Goal: Task Accomplishment & Management: Manage account settings

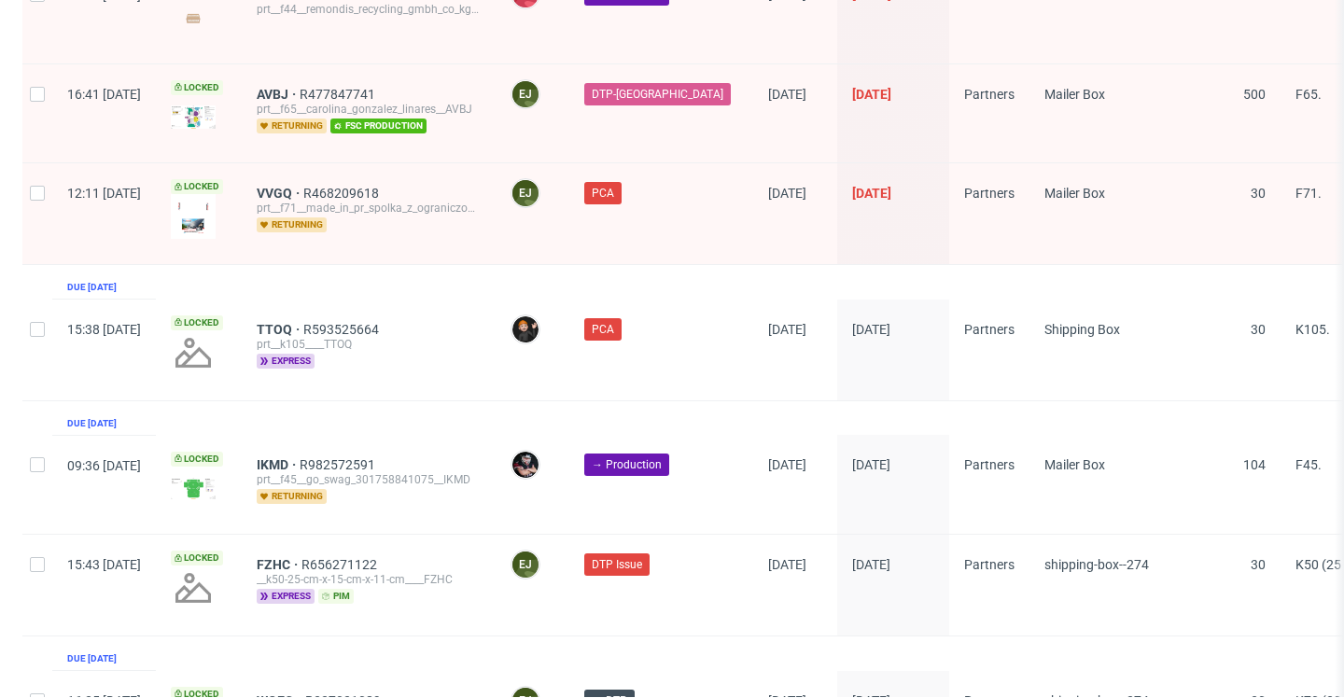
scroll to position [3110, 0]
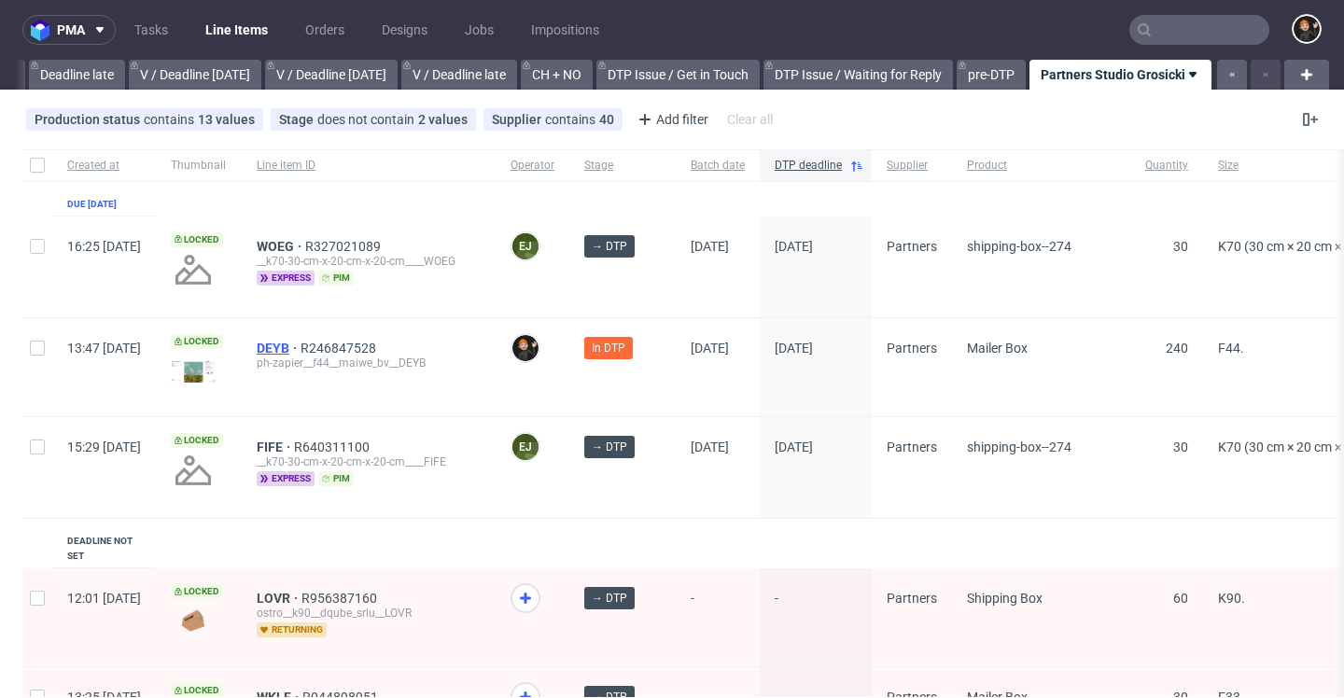
click at [301, 349] on span "DEYB" at bounding box center [279, 348] width 44 height 15
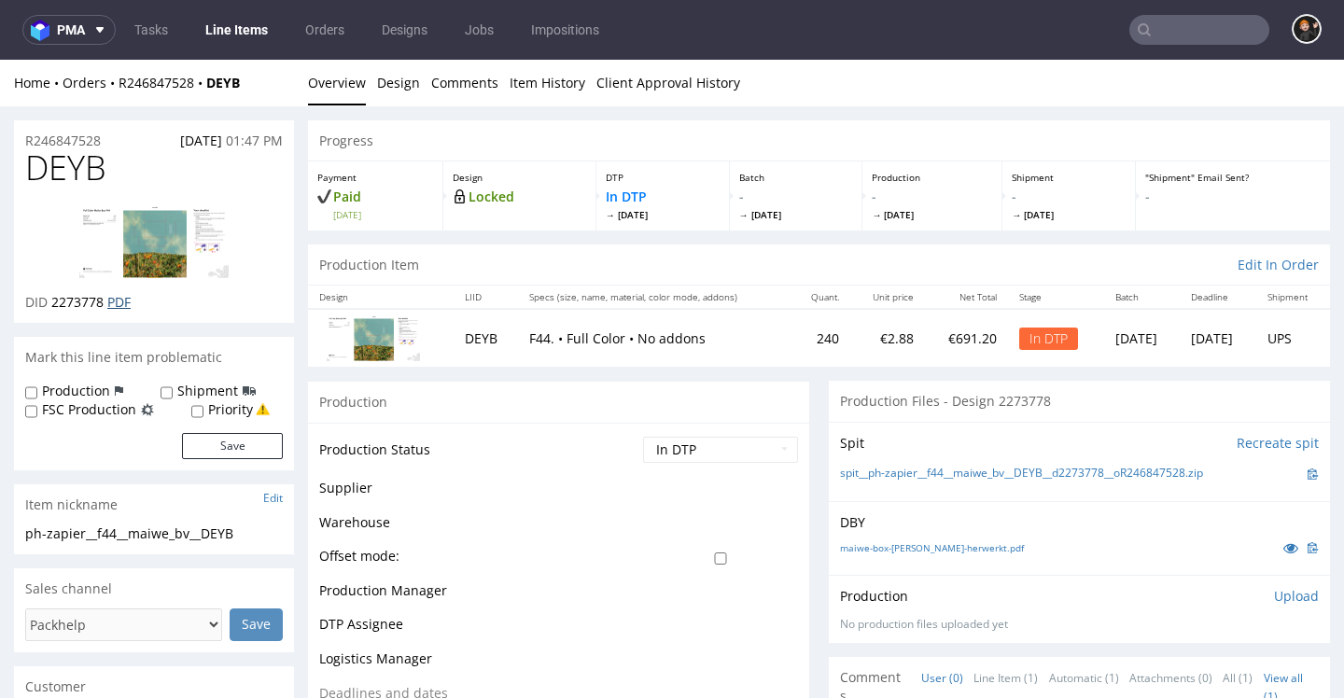
click at [123, 305] on link "PDF" at bounding box center [118, 302] width 23 height 18
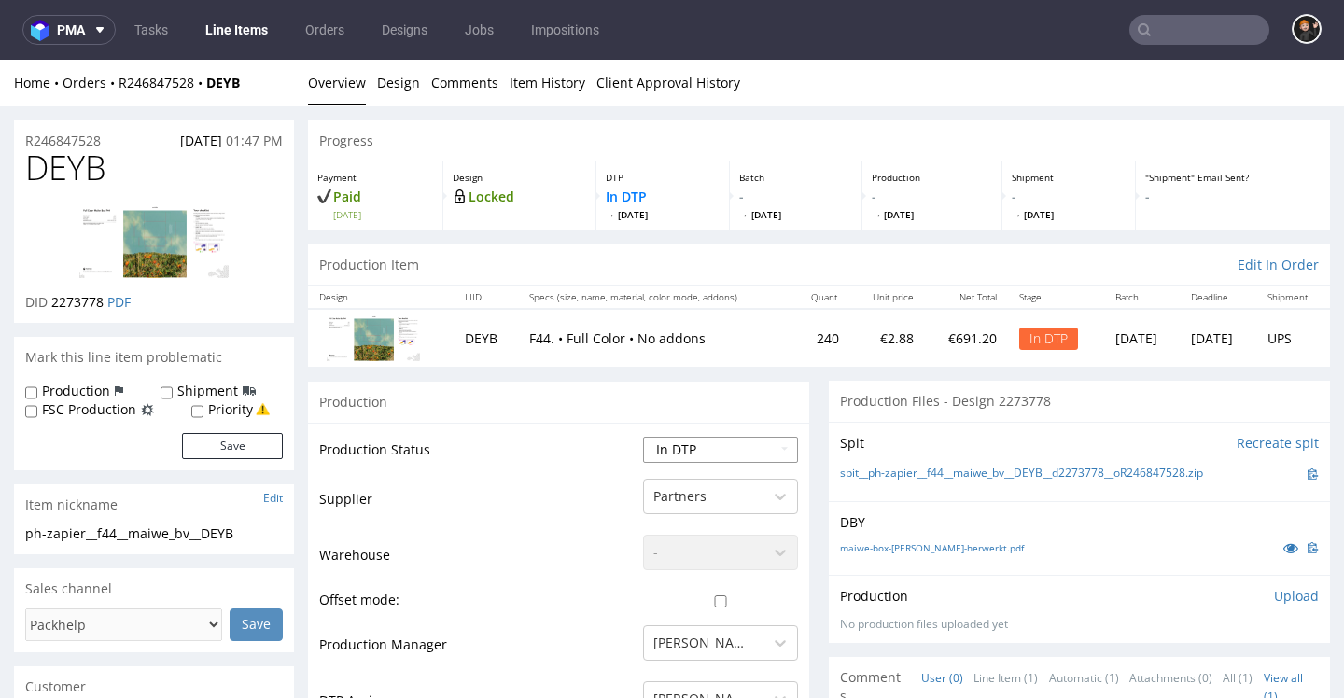
click at [663, 450] on select "Waiting for Artwork Waiting for Diecut Waiting for Mockup Waiting for DTP Waiti…" at bounding box center [720, 450] width 155 height 26
select select "dtp_issue"
click at [643, 437] on select "Waiting for Artwork Waiting for Diecut Waiting for Mockup Waiting for DTP Waiti…" at bounding box center [720, 450] width 155 height 26
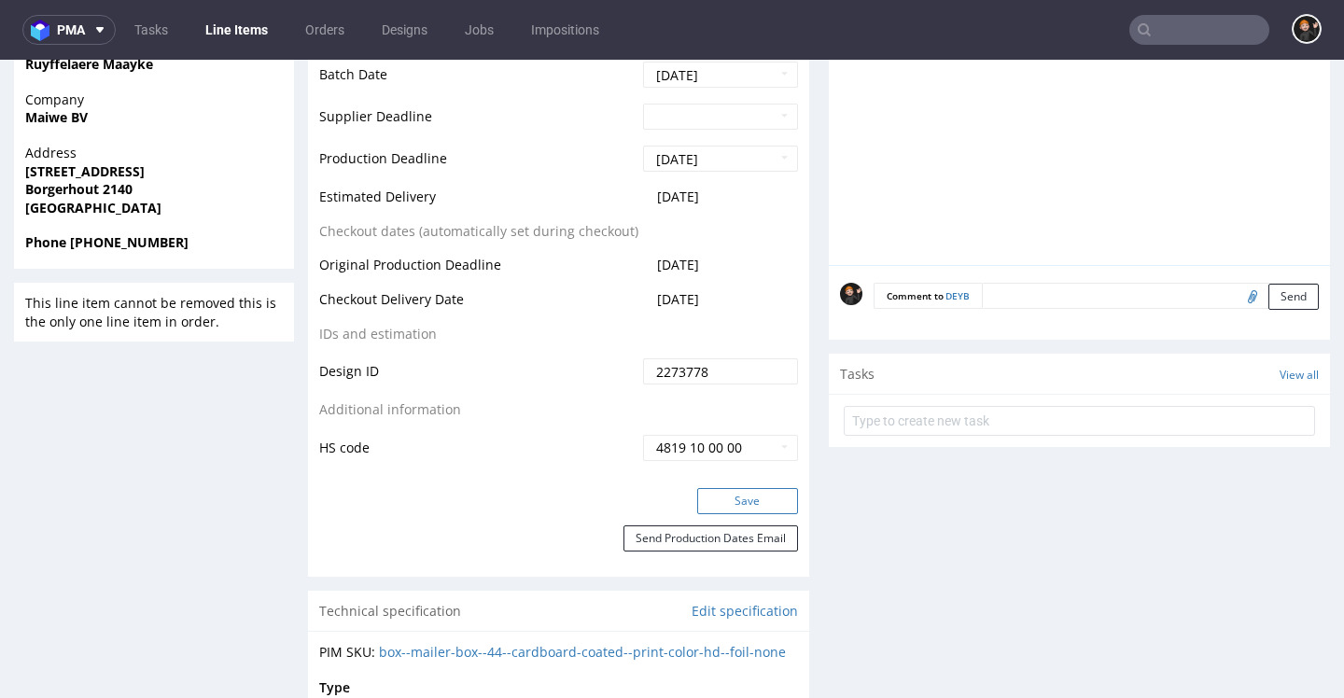
click at [750, 503] on button "Save" at bounding box center [747, 501] width 101 height 26
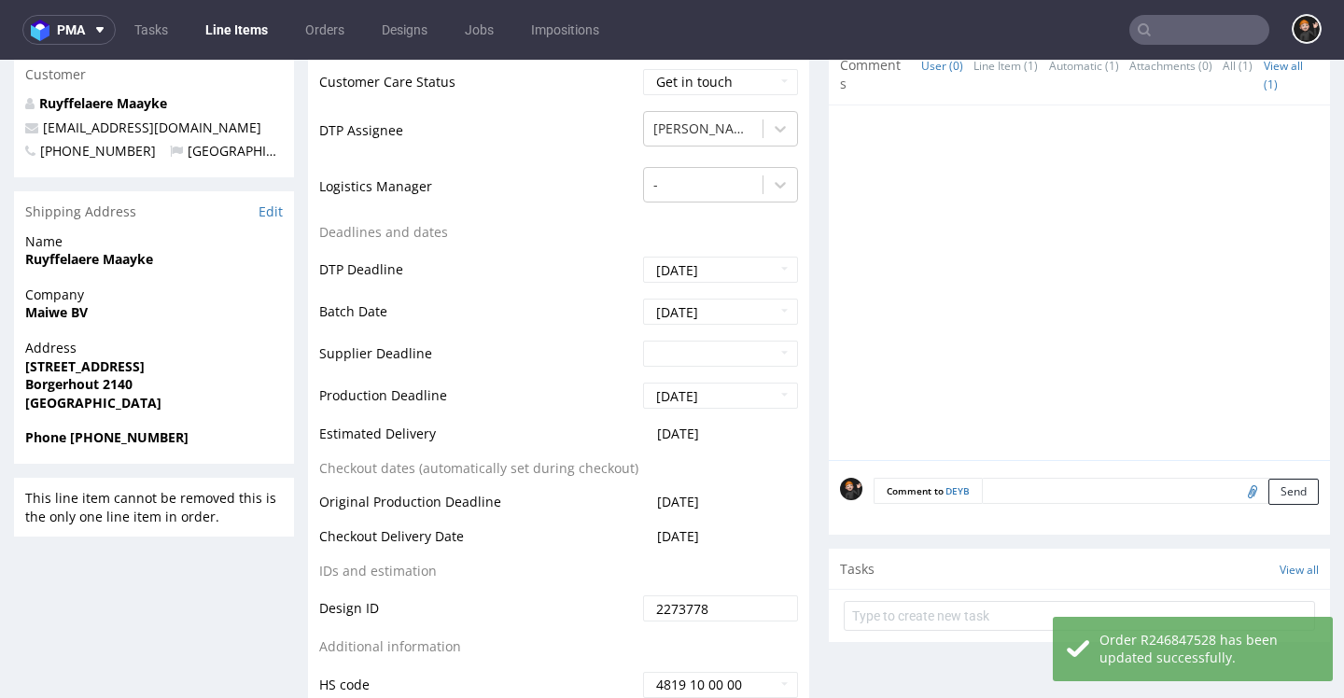
scroll to position [616, 0]
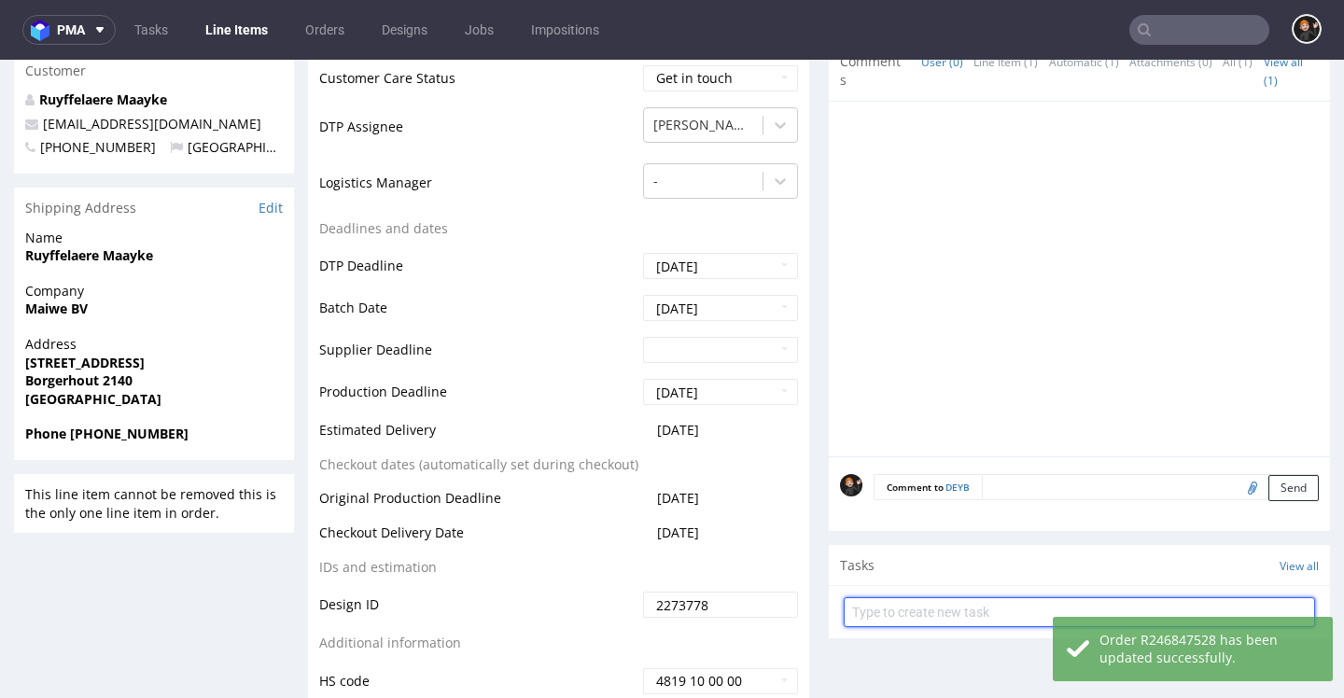
click at [976, 618] on input "text" at bounding box center [1079, 613] width 471 height 30
type input "Missing File"
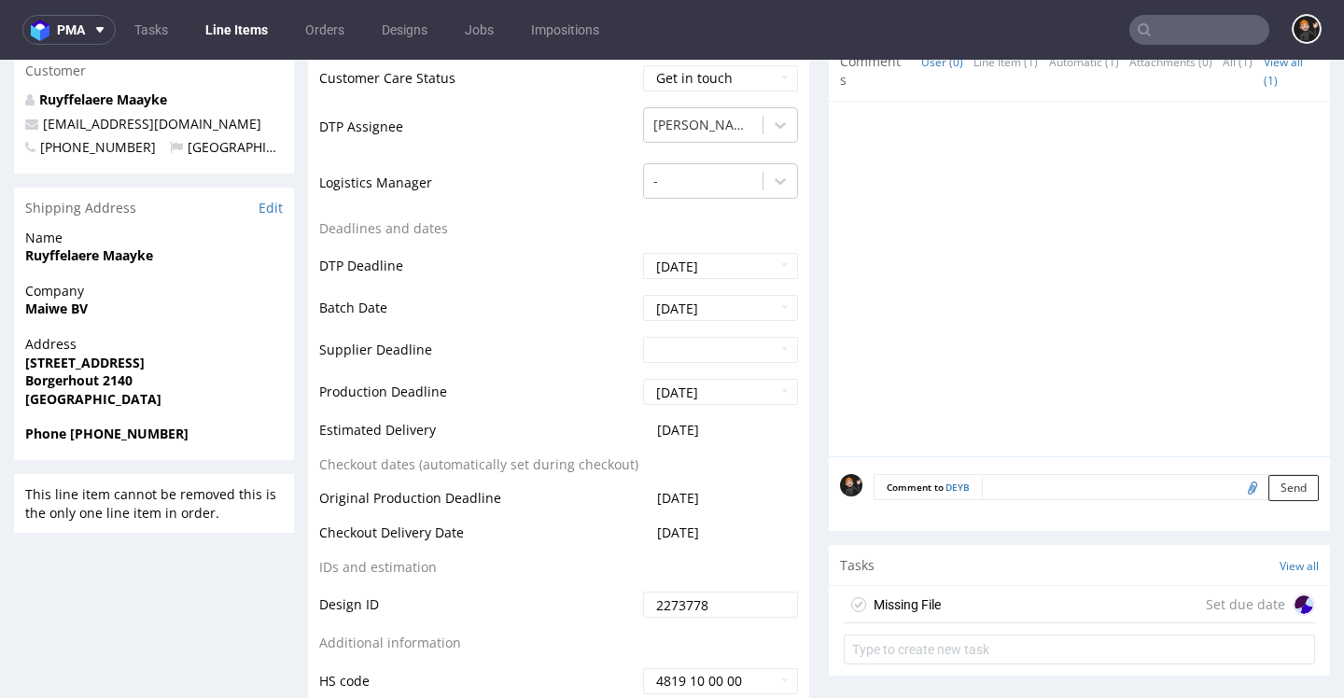
click at [964, 600] on div "Missing File Set due date" at bounding box center [1079, 604] width 471 height 37
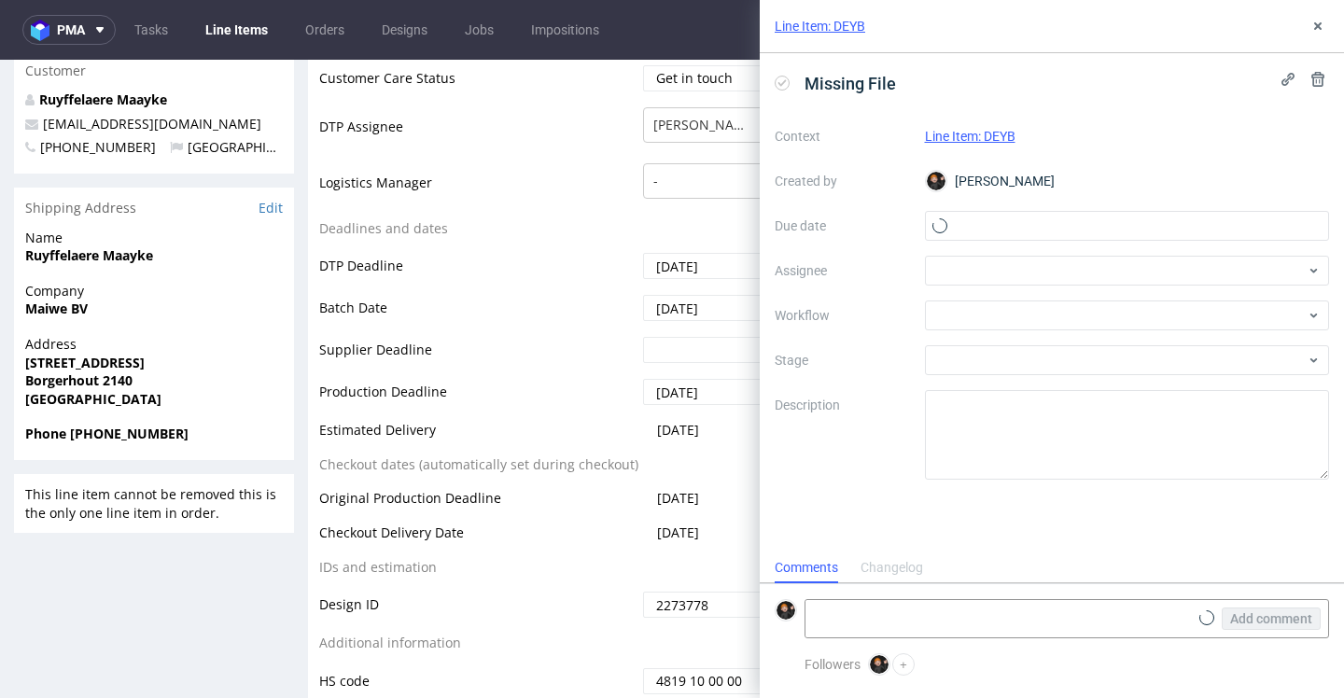
scroll to position [15, 0]
click at [988, 225] on input "text" at bounding box center [1127, 226] width 405 height 30
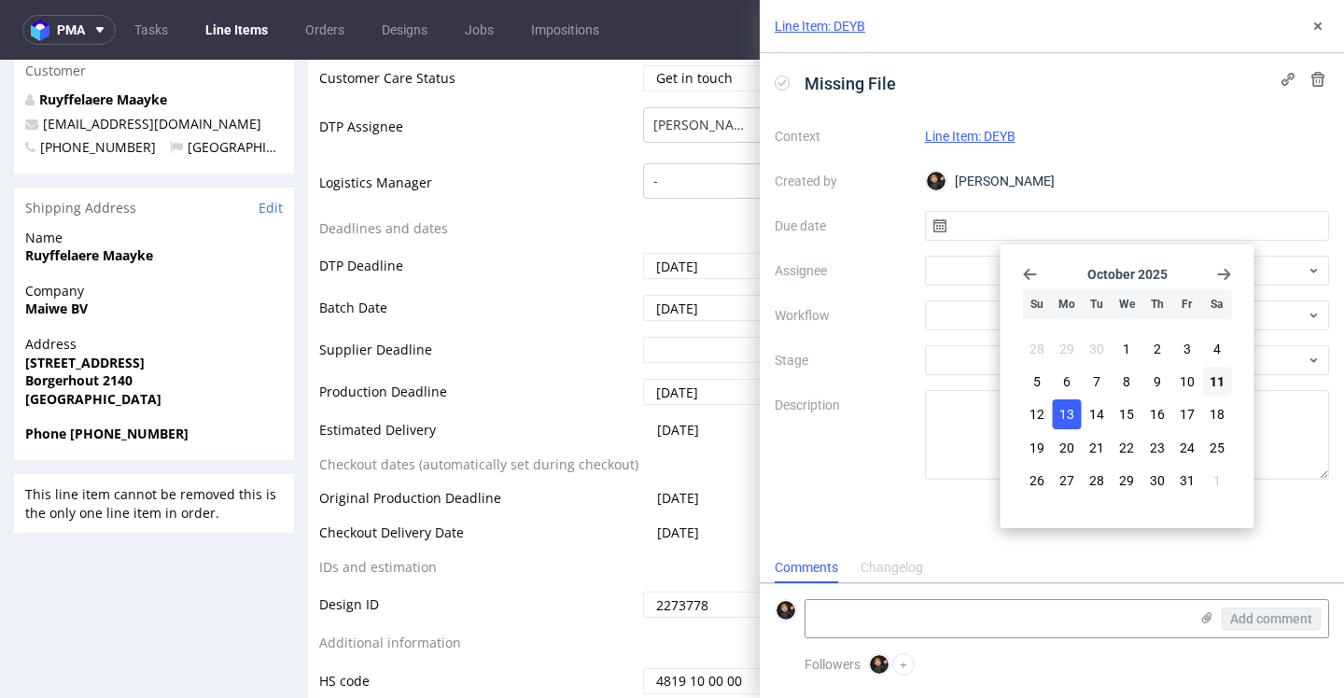
click at [1072, 423] on span "13" at bounding box center [1067, 414] width 15 height 19
type input "[DATE]"
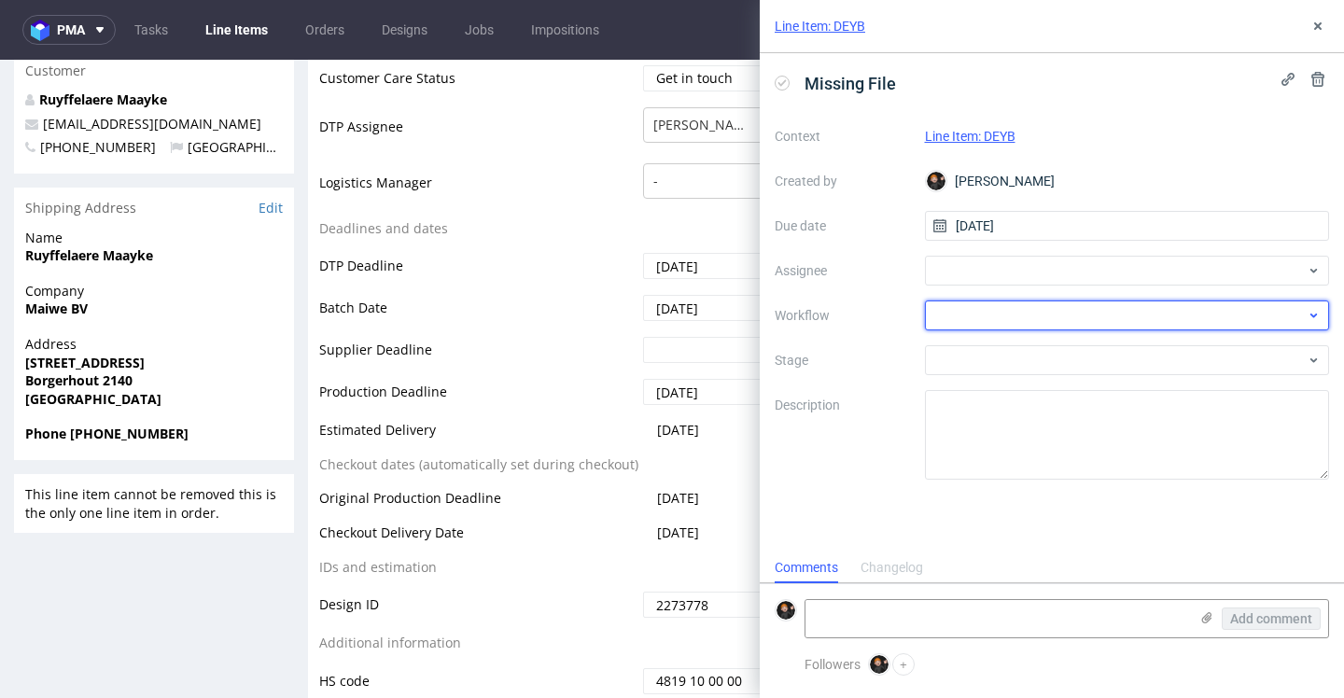
click at [978, 315] on div at bounding box center [1127, 316] width 405 height 30
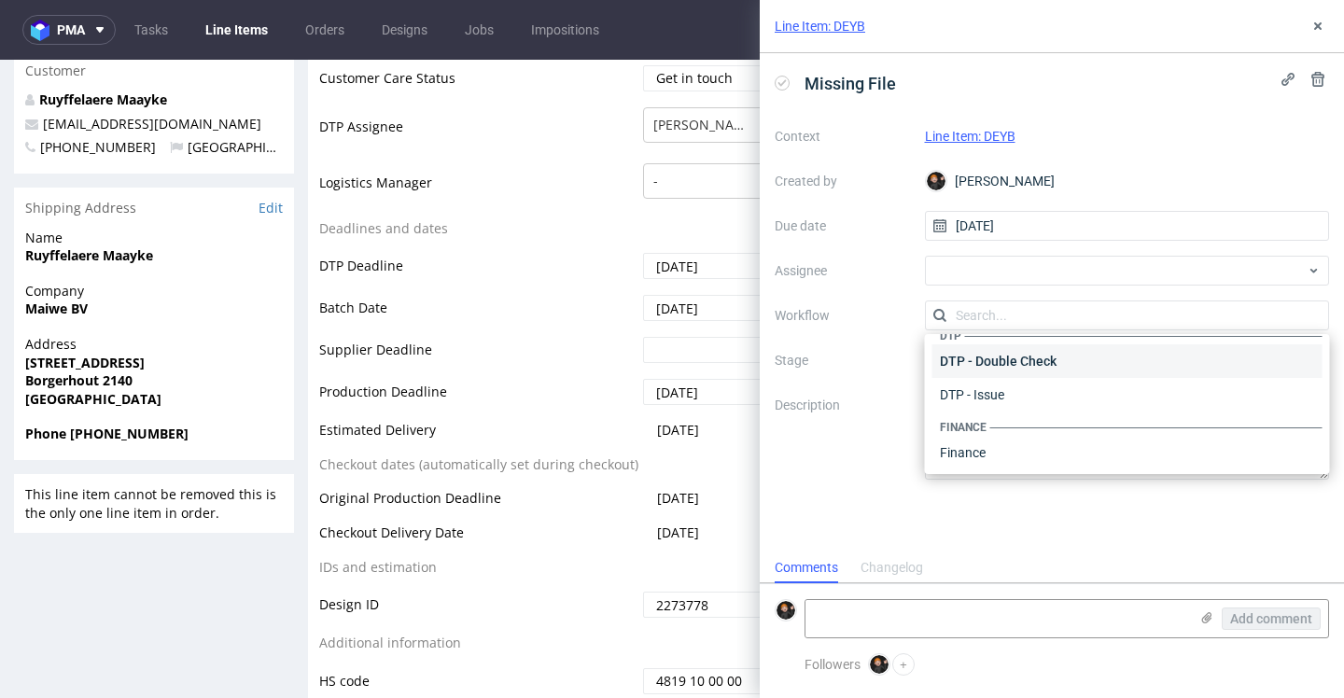
scroll to position [0, 0]
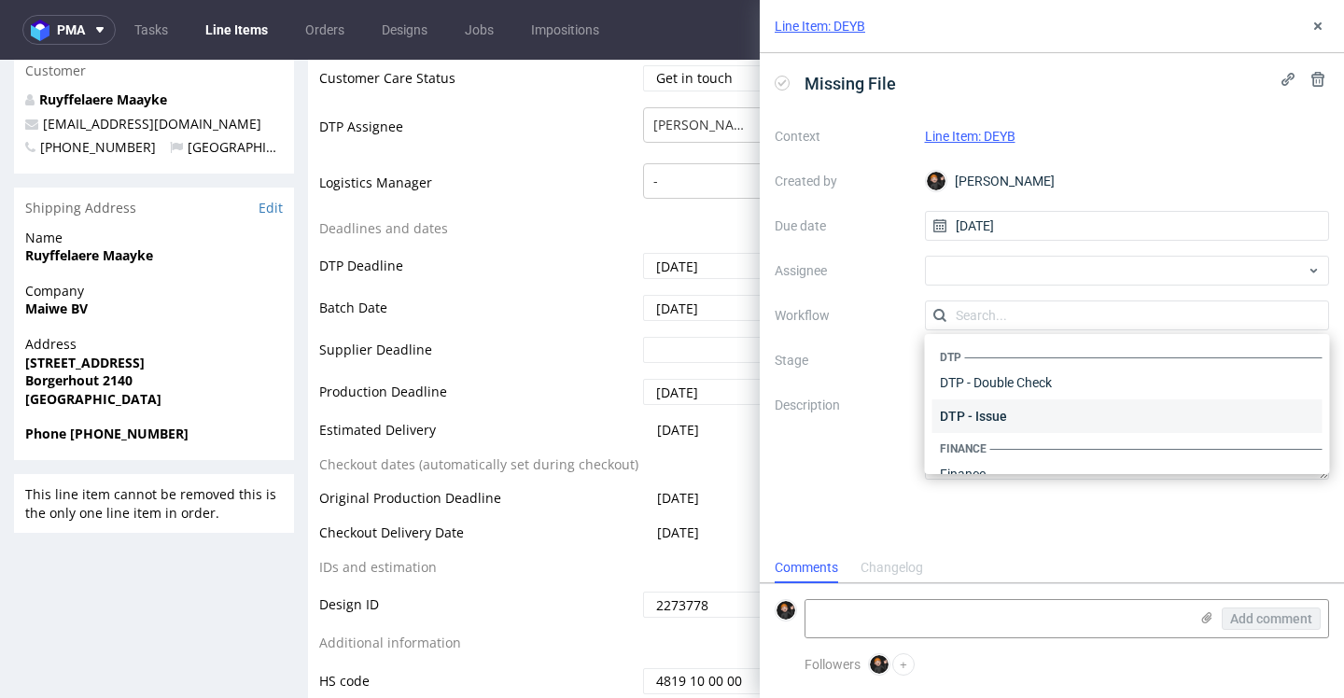
click at [984, 405] on div "DTP - Issue" at bounding box center [1128, 417] width 390 height 34
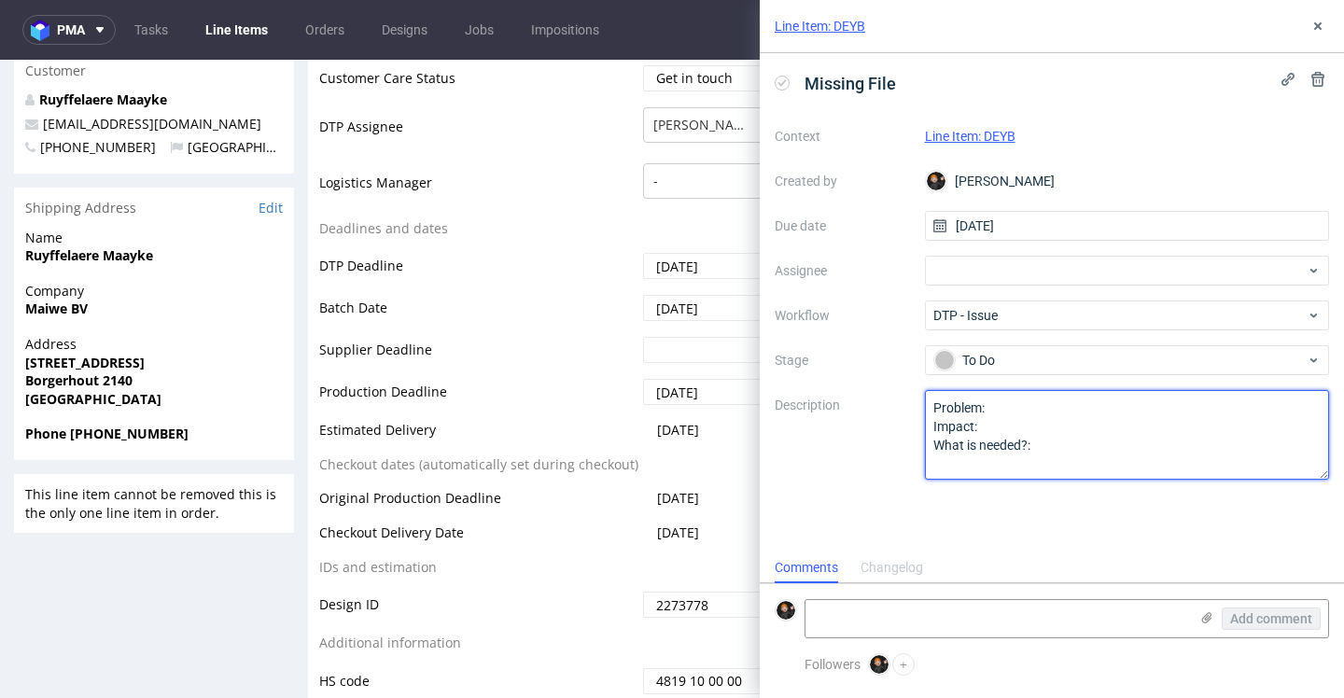
drag, startPoint x: 1048, startPoint y: 454, endPoint x: 830, endPoint y: 359, distance: 238.3
click at [828, 359] on div "Context Line Item: DEYB Created by [PERSON_NAME] Due date [DATE] Assignee Workf…" at bounding box center [1052, 300] width 555 height 359
click at [1090, 407] on textarea "Praca zawiera nieosadzone elementy: maiwe-[PERSON_NAME]-box.psd" at bounding box center [1127, 435] width 405 height 90
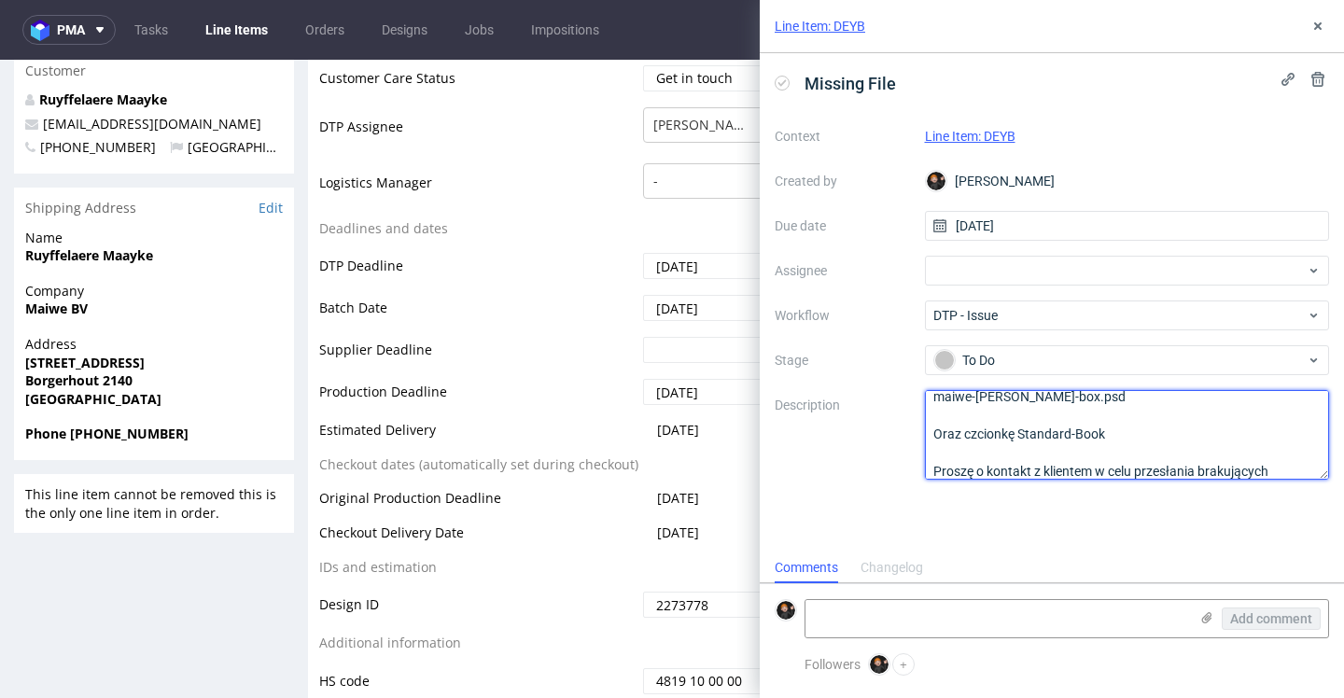
scroll to position [49, 0]
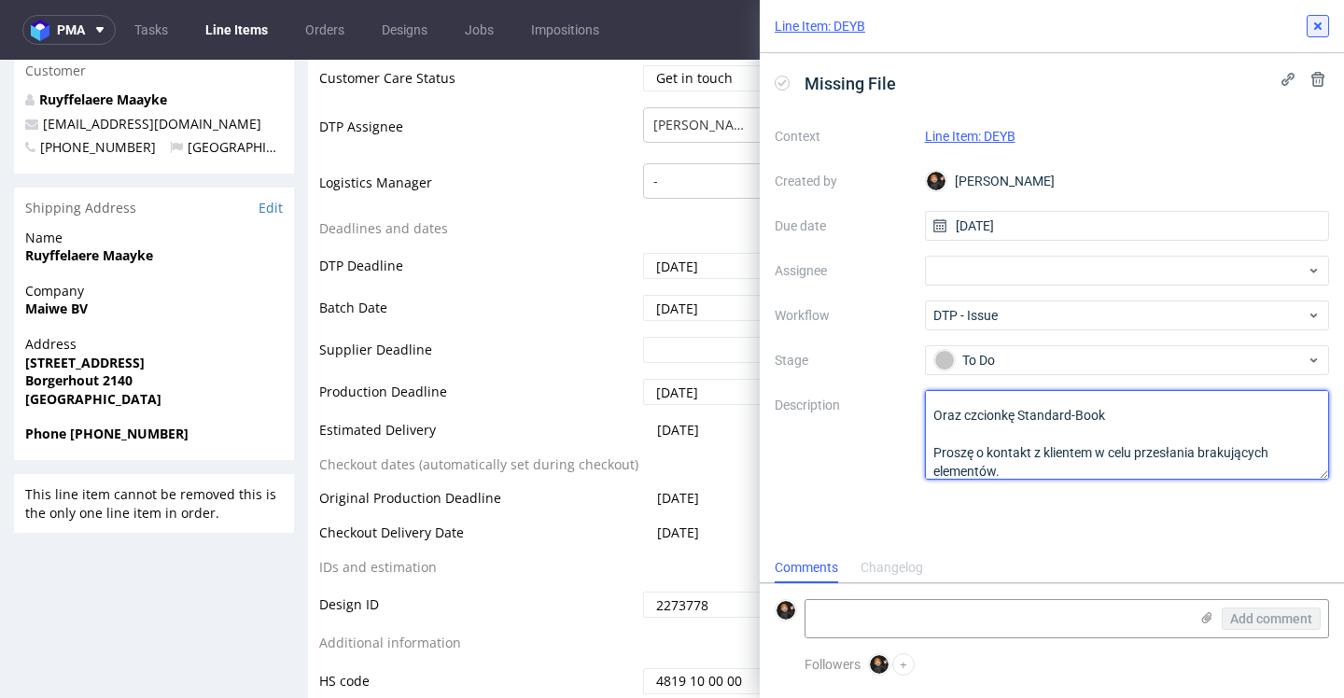
type textarea "Praca zawiera nieosadzony element: maiwe-[PERSON_NAME]-box.psd Oraz czcionkę St…"
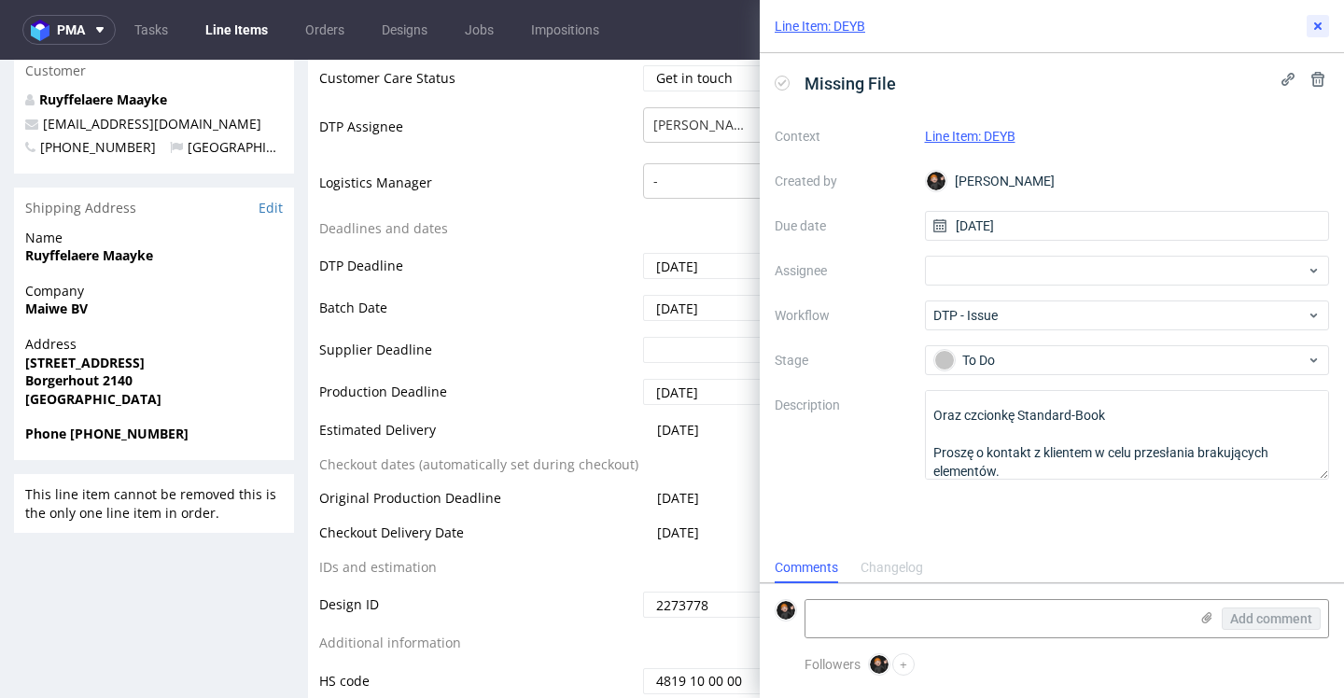
click at [1310, 21] on button at bounding box center [1318, 26] width 22 height 22
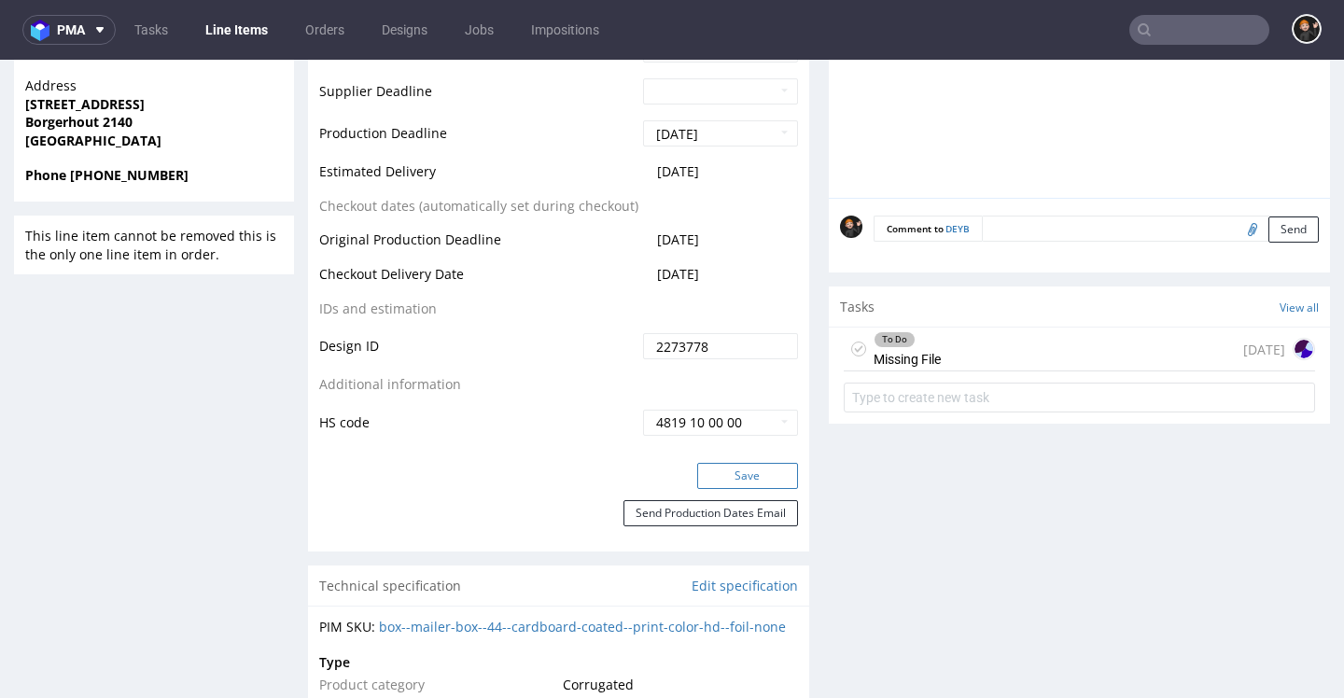
click at [767, 480] on button "Save" at bounding box center [747, 476] width 101 height 26
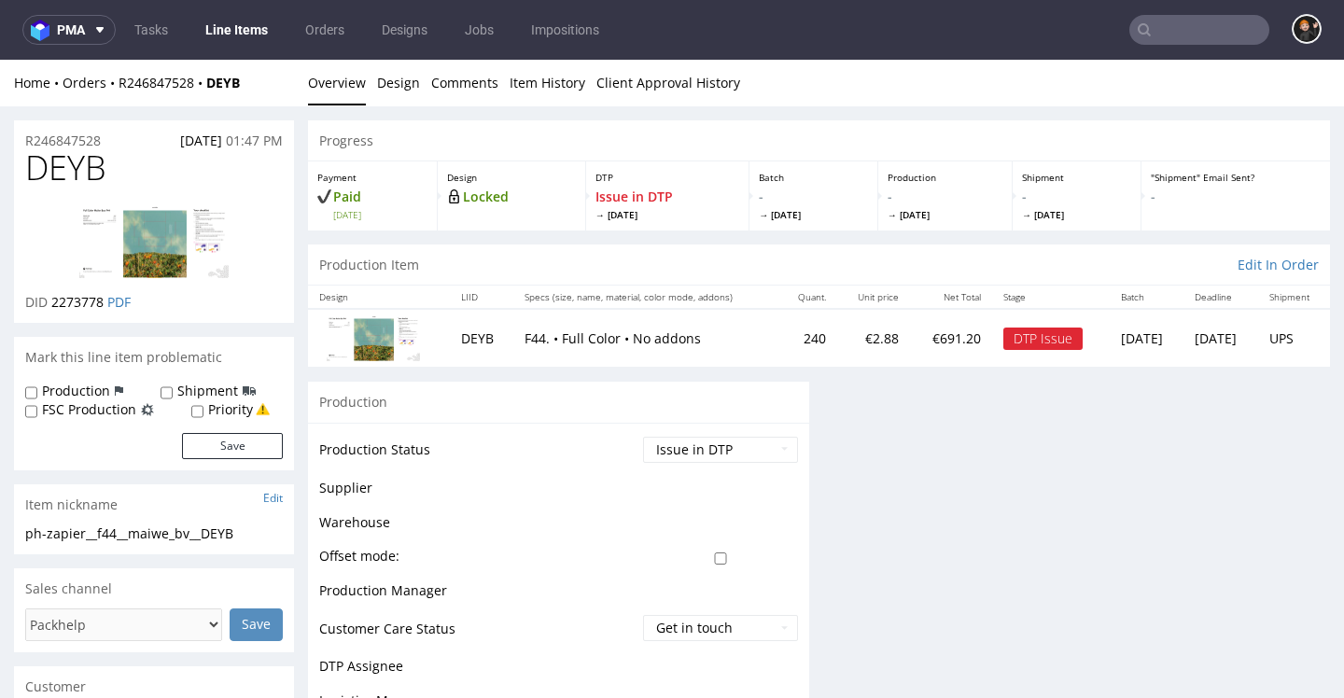
click at [262, 35] on link "Line Items" at bounding box center [236, 30] width 85 height 30
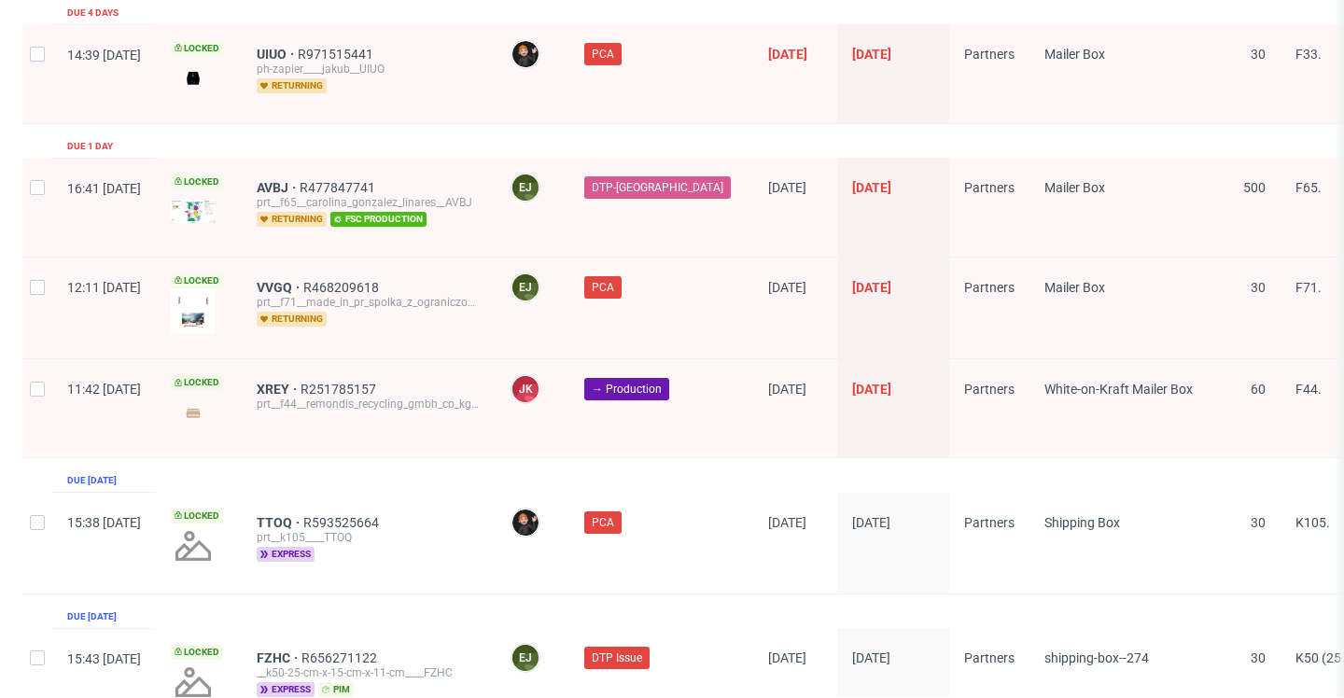
scroll to position [3106, 0]
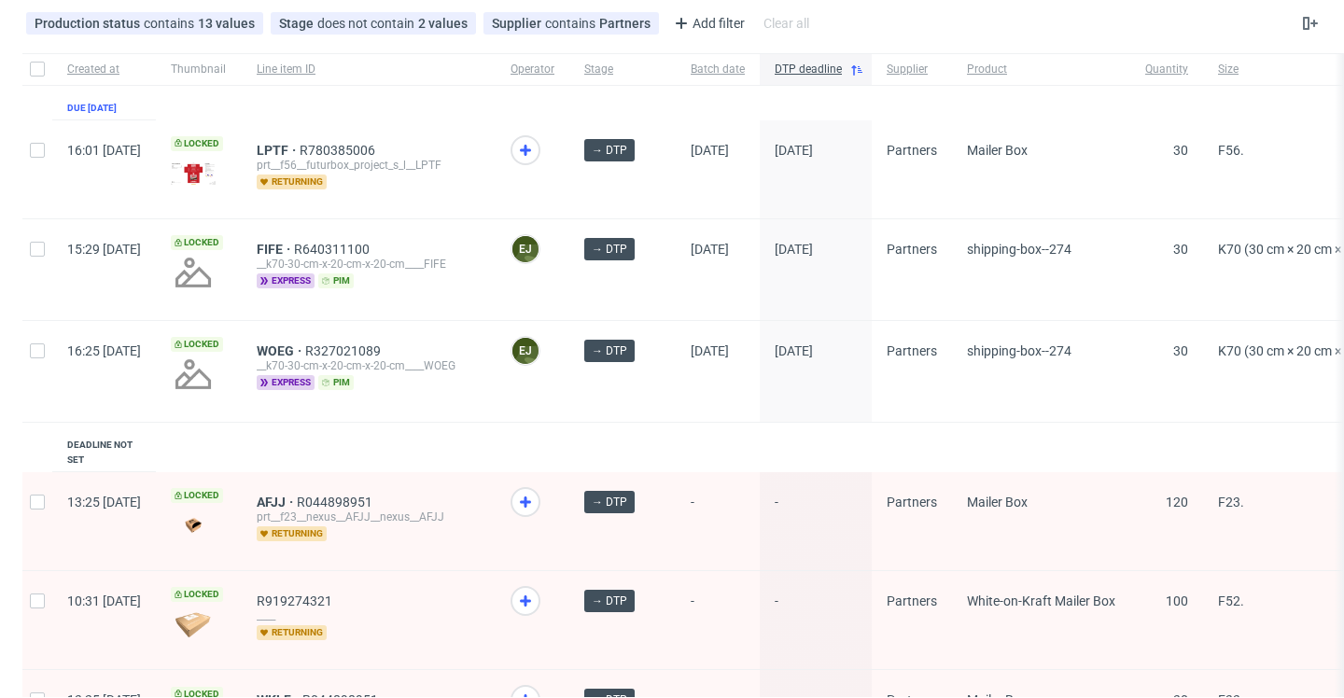
scroll to position [97, 0]
click at [300, 153] on span "LPTF" at bounding box center [278, 149] width 43 height 15
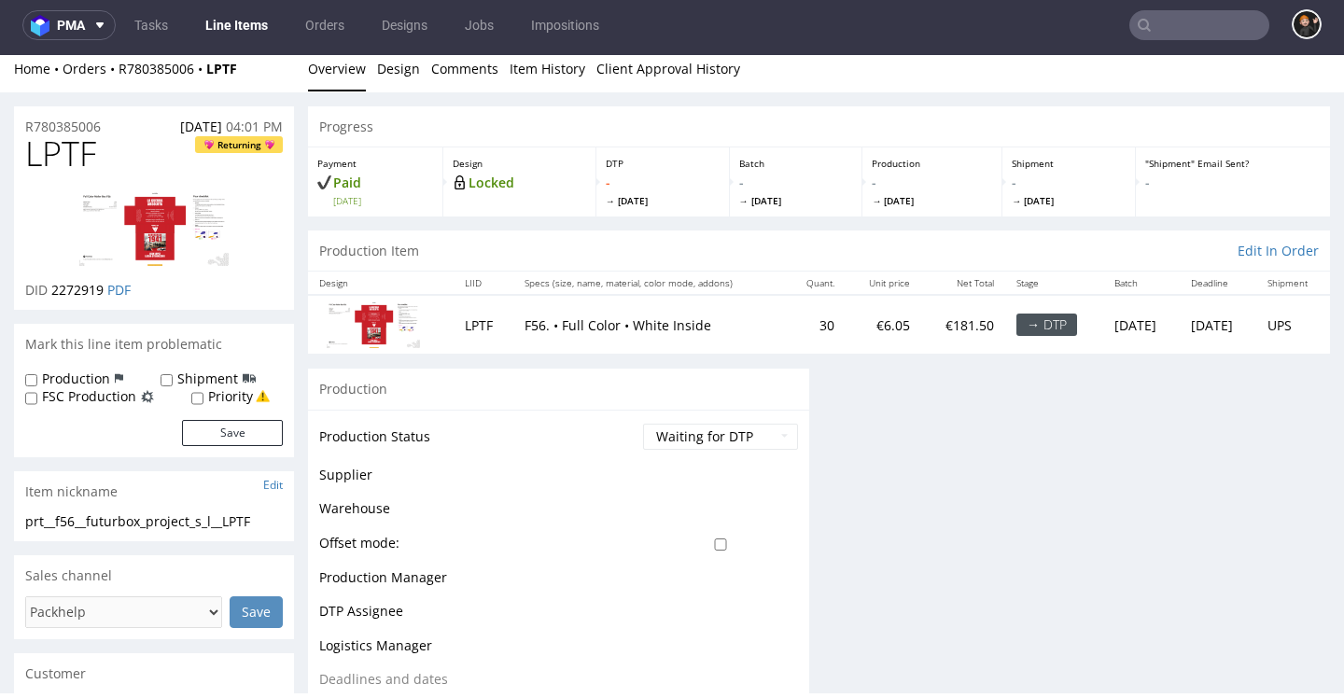
scroll to position [40, 0]
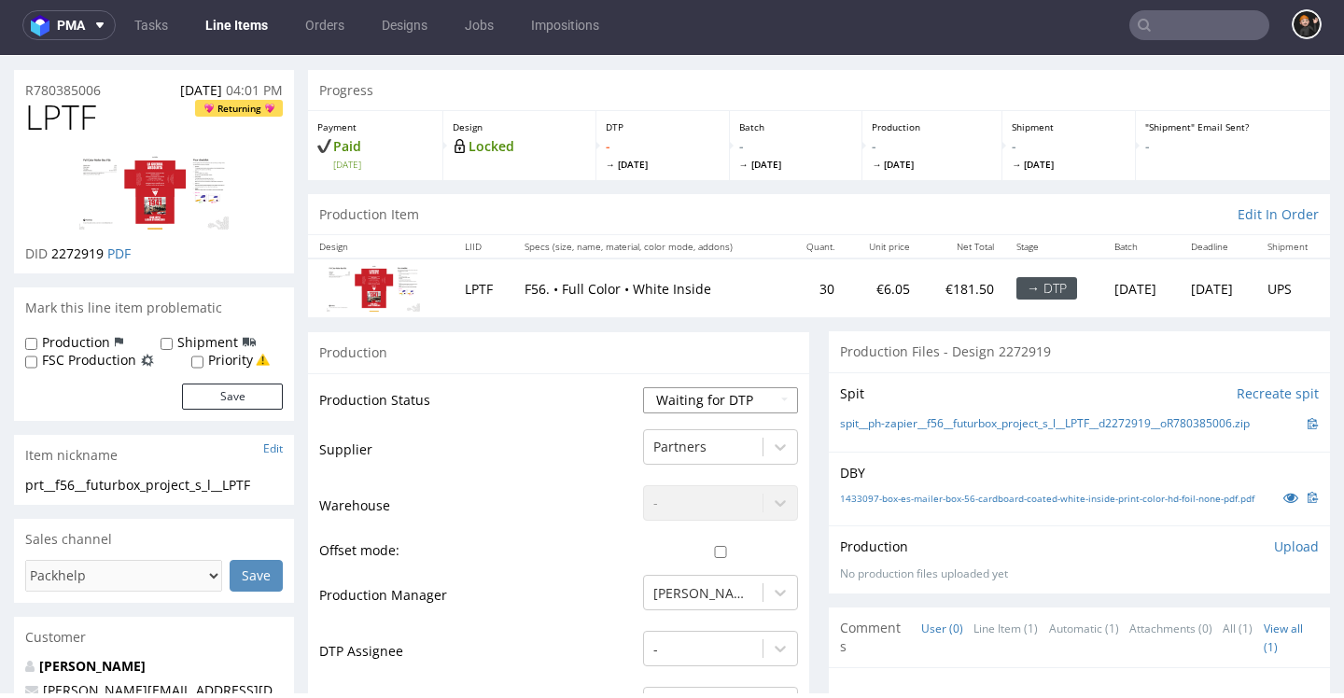
click at [718, 401] on select "Waiting for Artwork Waiting for Diecut Waiting for Mockup Waiting for DTP Waiti…" at bounding box center [720, 400] width 155 height 26
select select "dtp_in_process"
click at [643, 388] on select "Waiting for Artwork Waiting for Diecut Waiting for Mockup Waiting for DTP Waiti…" at bounding box center [720, 401] width 155 height 26
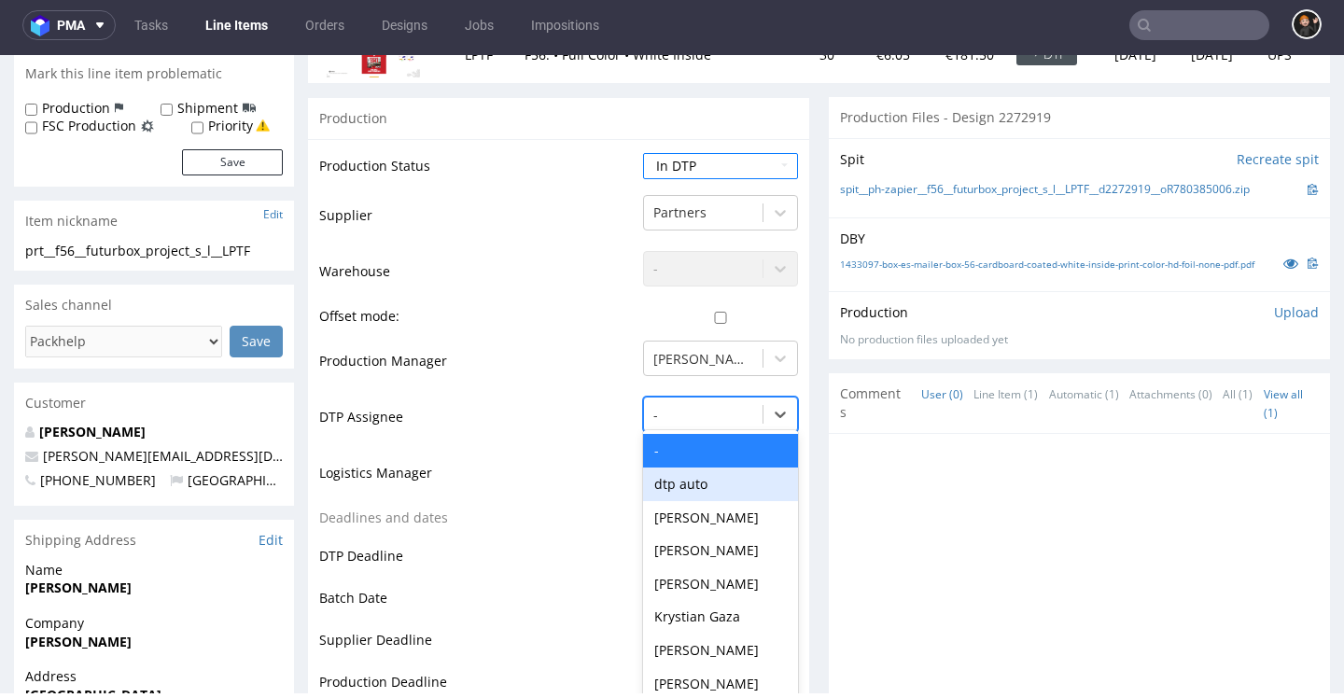
click at [665, 423] on div "dtp auto, 2 of 31. 31 results available. Use Up and Down to choose options, pre…" at bounding box center [720, 410] width 155 height 26
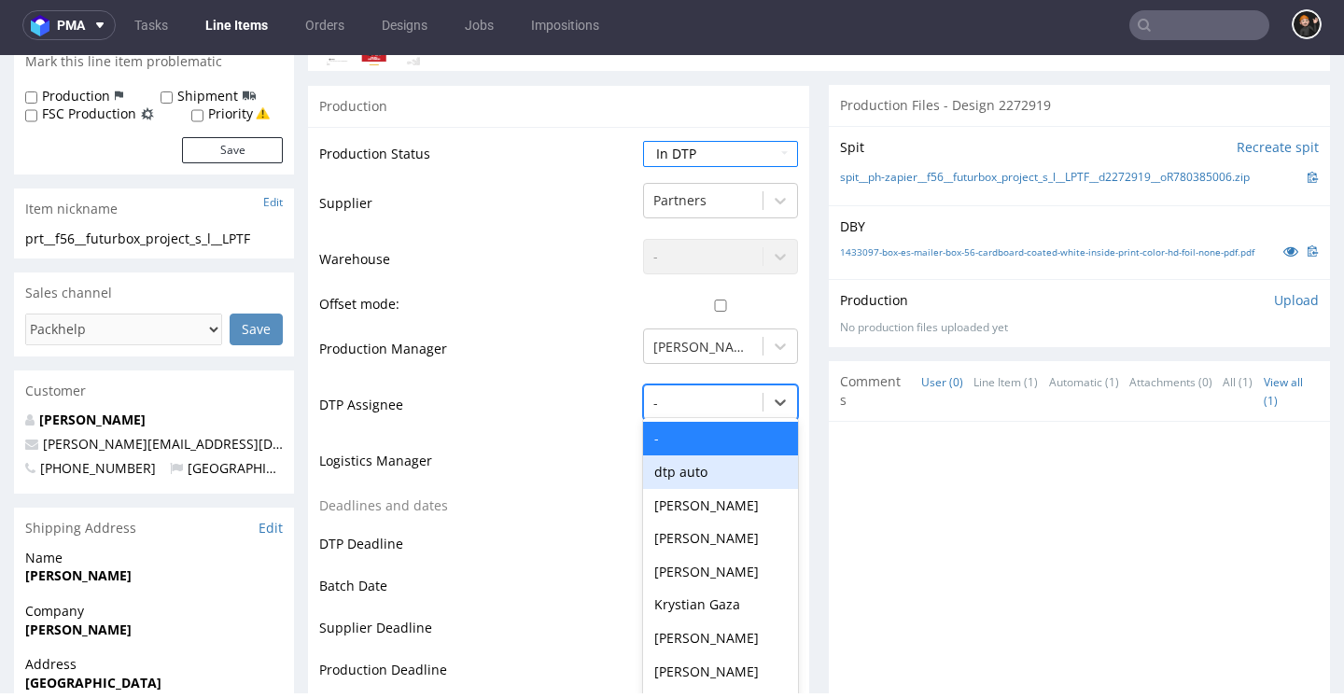
scroll to position [304, 0]
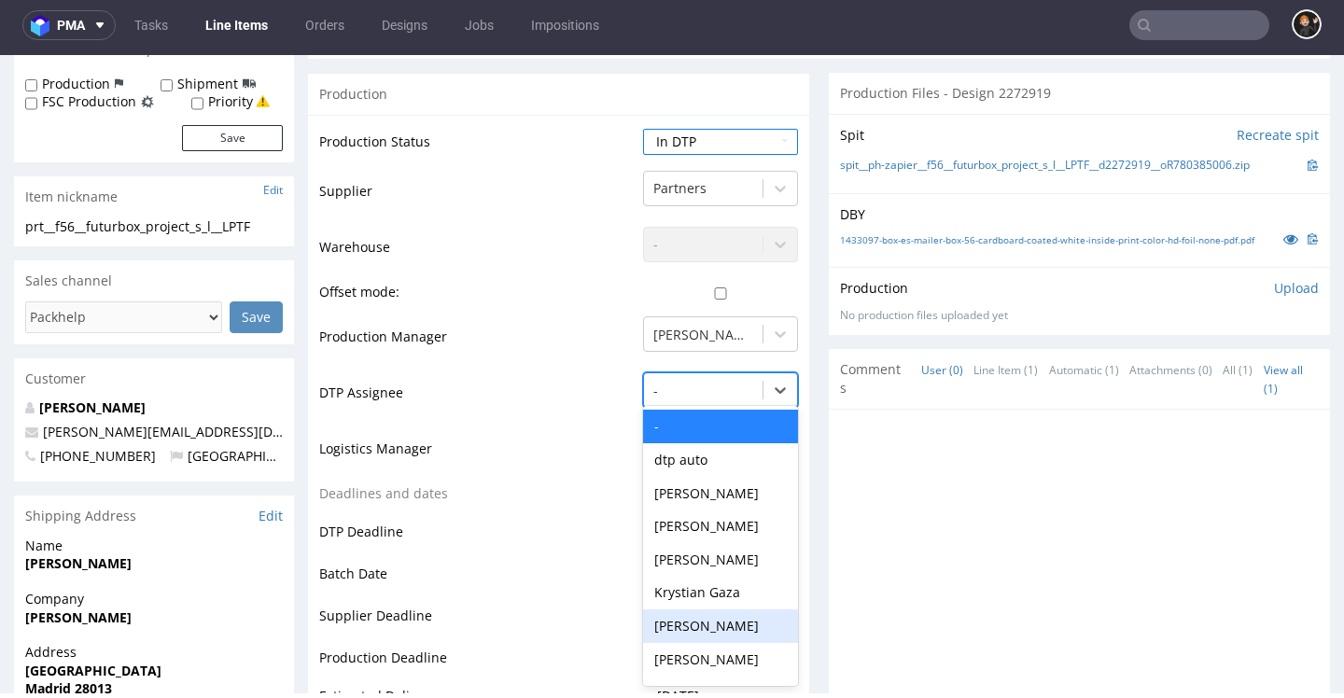
click at [683, 630] on div "[PERSON_NAME]" at bounding box center [720, 627] width 155 height 34
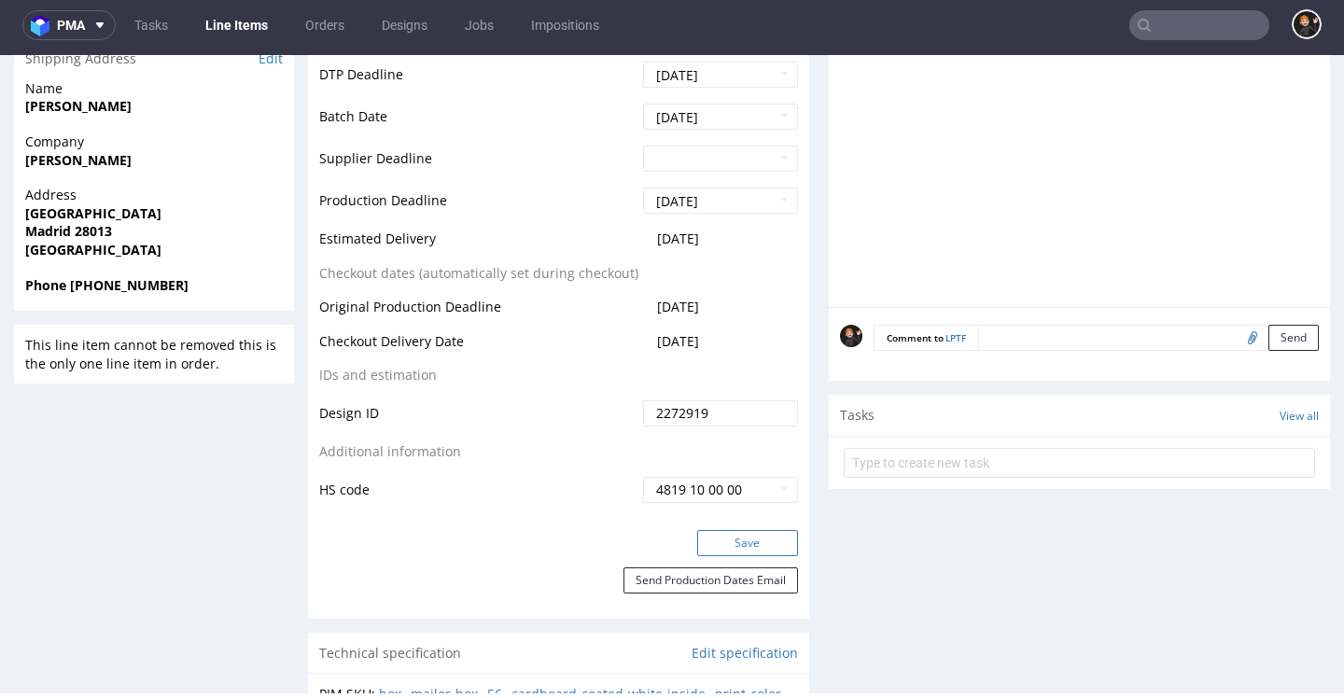
click at [732, 545] on button "Save" at bounding box center [747, 543] width 101 height 26
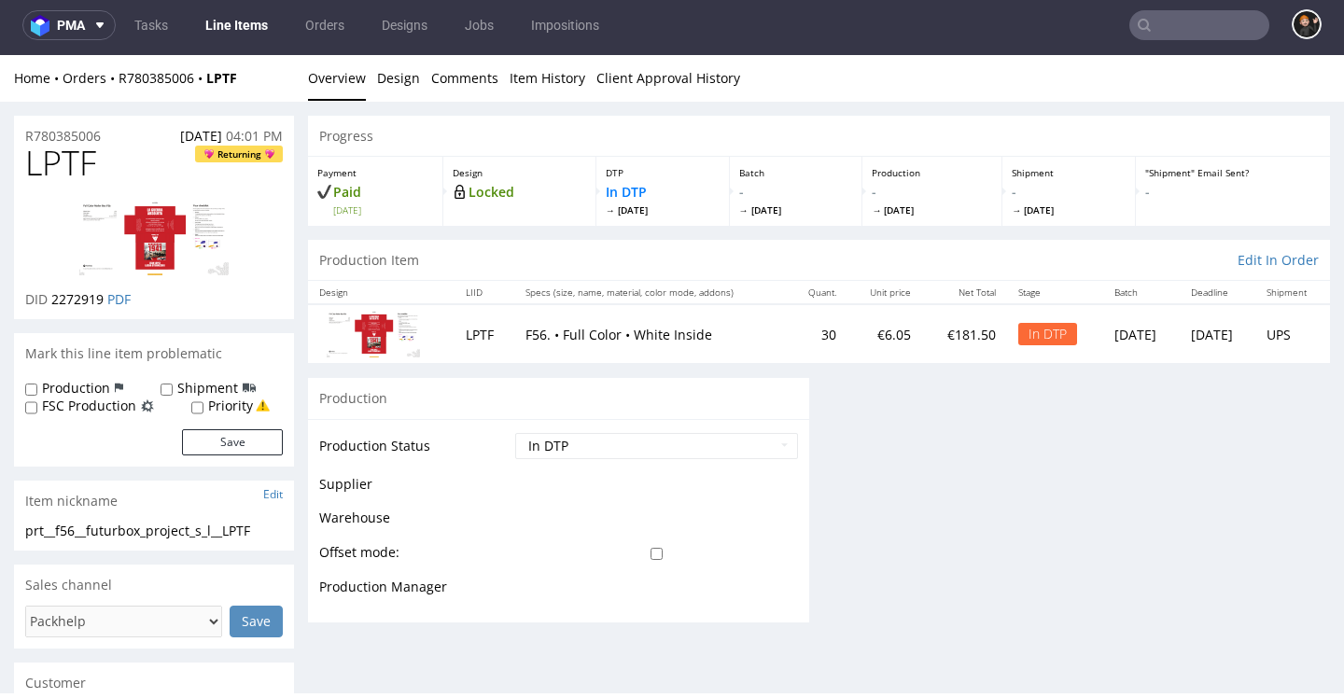
scroll to position [0, 0]
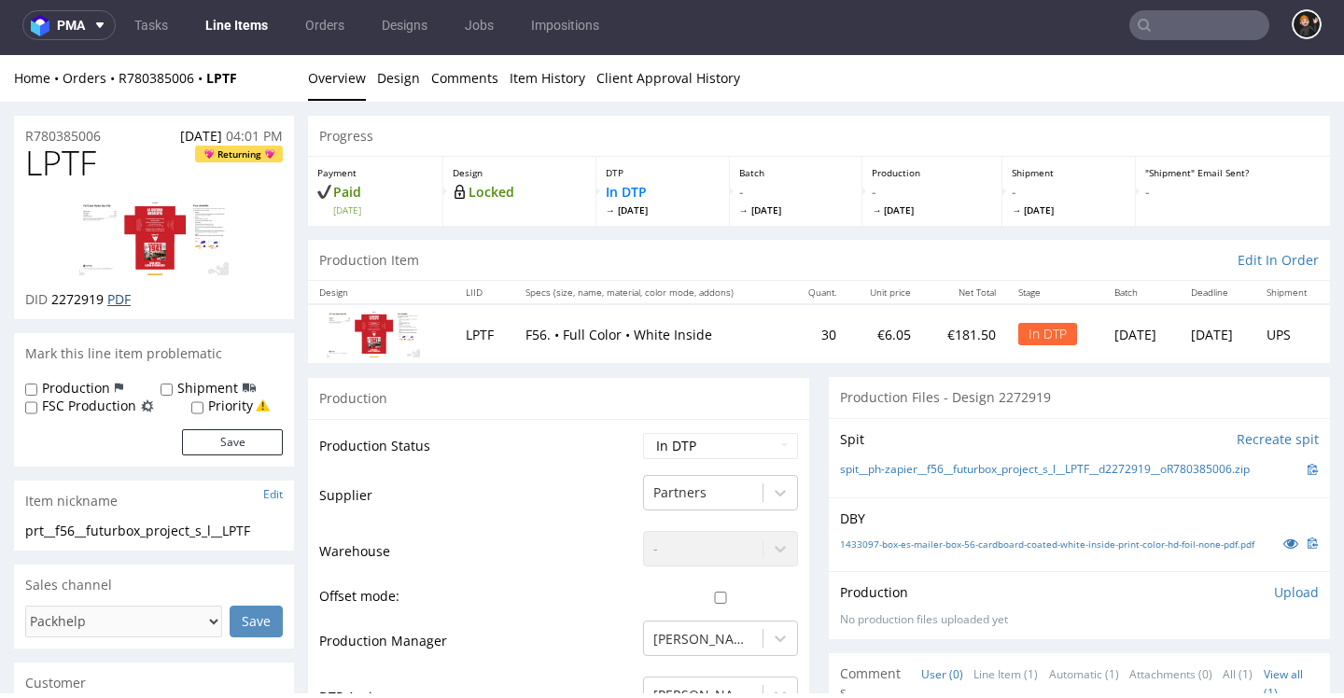
click at [118, 299] on link "PDF" at bounding box center [118, 299] width 23 height 18
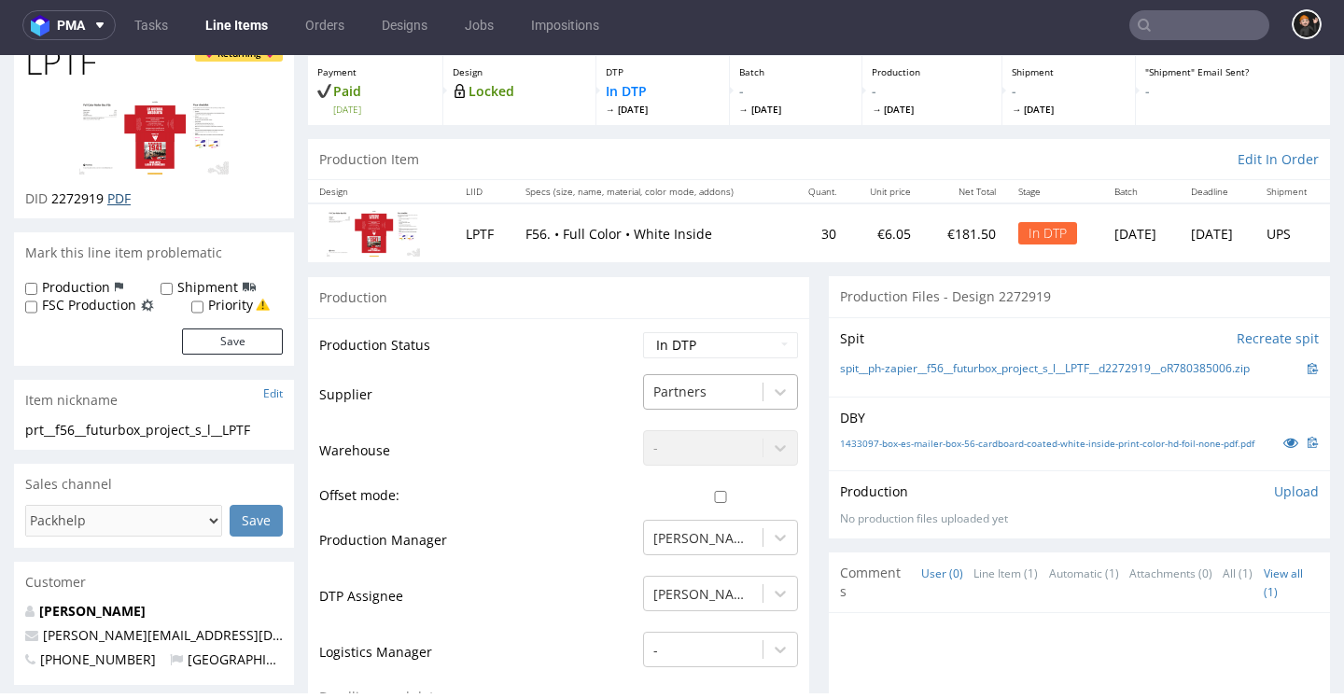
scroll to position [172, 0]
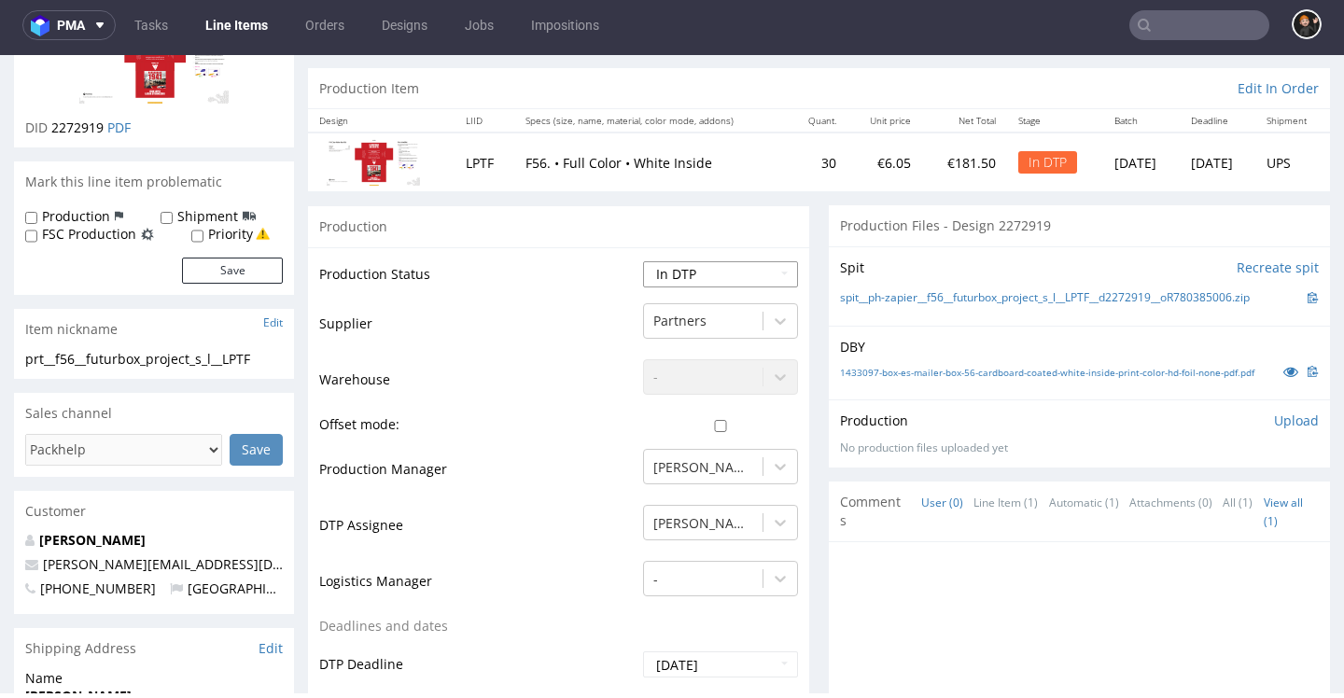
click at [743, 274] on select "Waiting for Artwork Waiting for Diecut Waiting for Mockup Waiting for DTP Waiti…" at bounding box center [720, 274] width 155 height 26
select select "dtp_ca_needed"
click at [643, 261] on select "Waiting for Artwork Waiting for Diecut Waiting for Mockup Waiting for DTP Waiti…" at bounding box center [720, 274] width 155 height 26
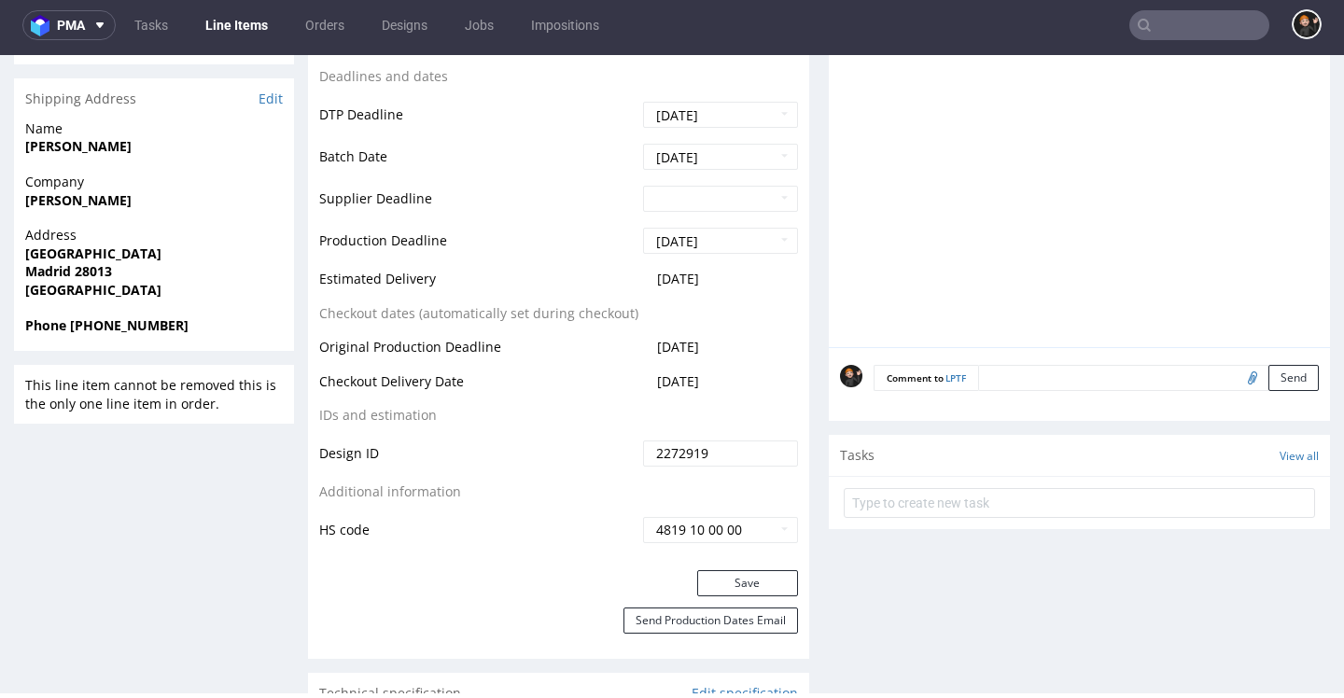
scroll to position [747, 0]
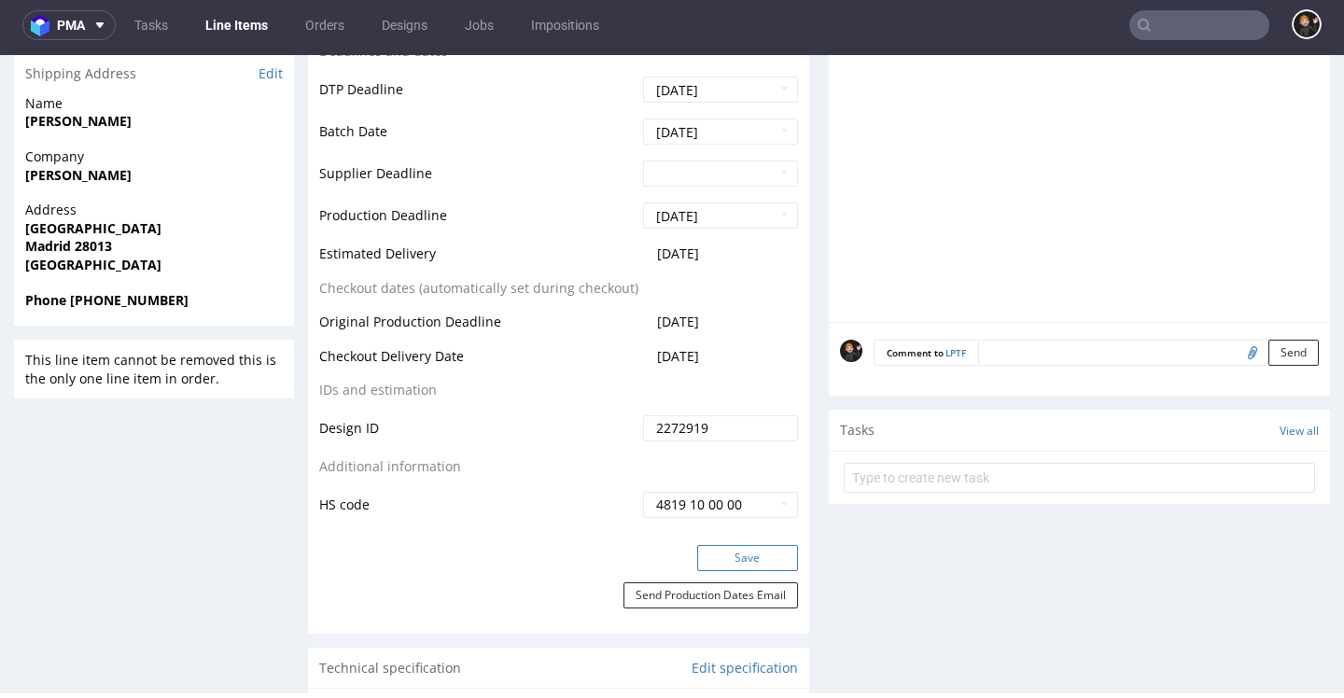
click at [719, 565] on button "Save" at bounding box center [747, 558] width 101 height 26
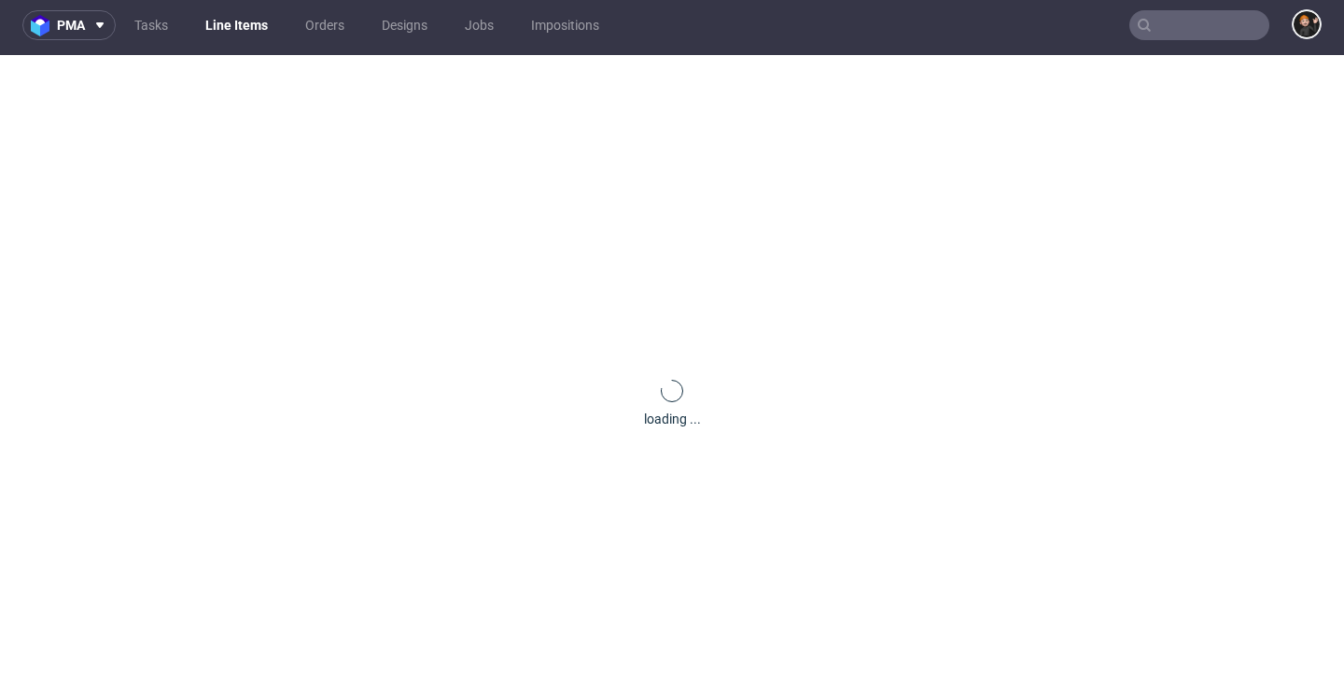
scroll to position [123, 0]
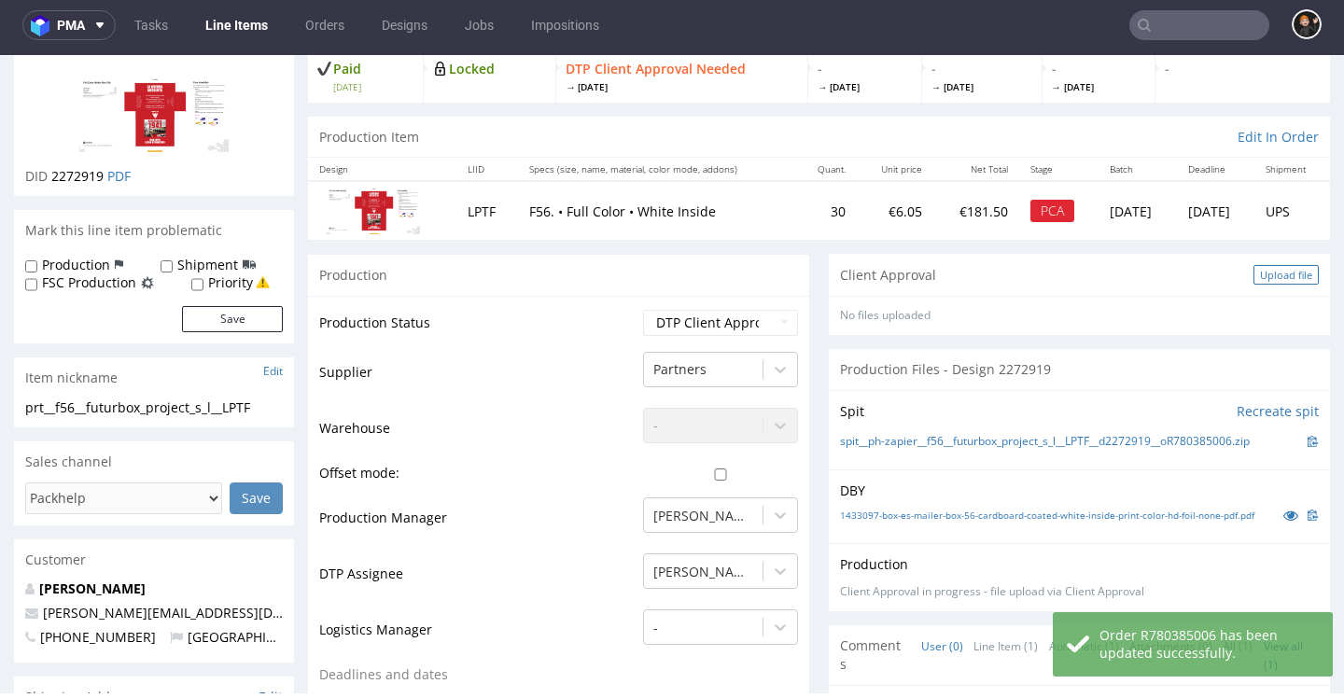
click at [1257, 276] on div "Upload file" at bounding box center [1286, 275] width 65 height 20
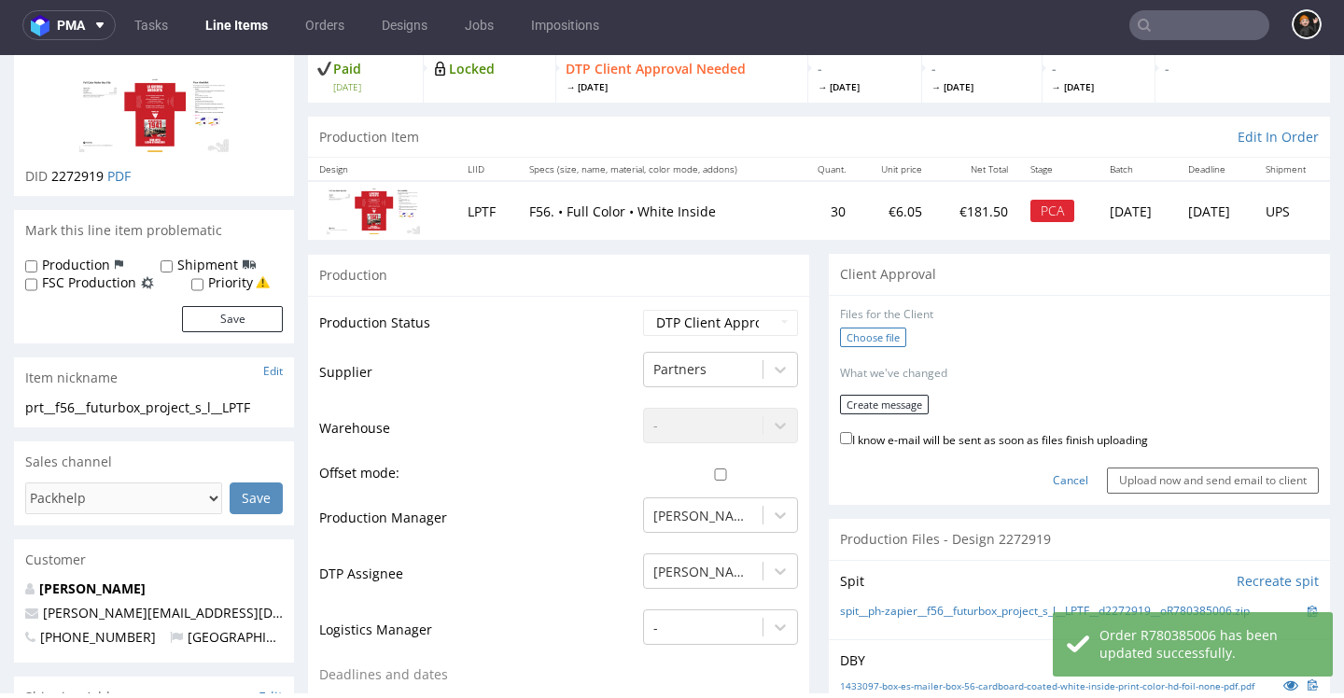
click at [879, 342] on label "Choose file" at bounding box center [873, 338] width 66 height 20
click at [0, 55] on input "Choose file" at bounding box center [0, 55] width 0 height 0
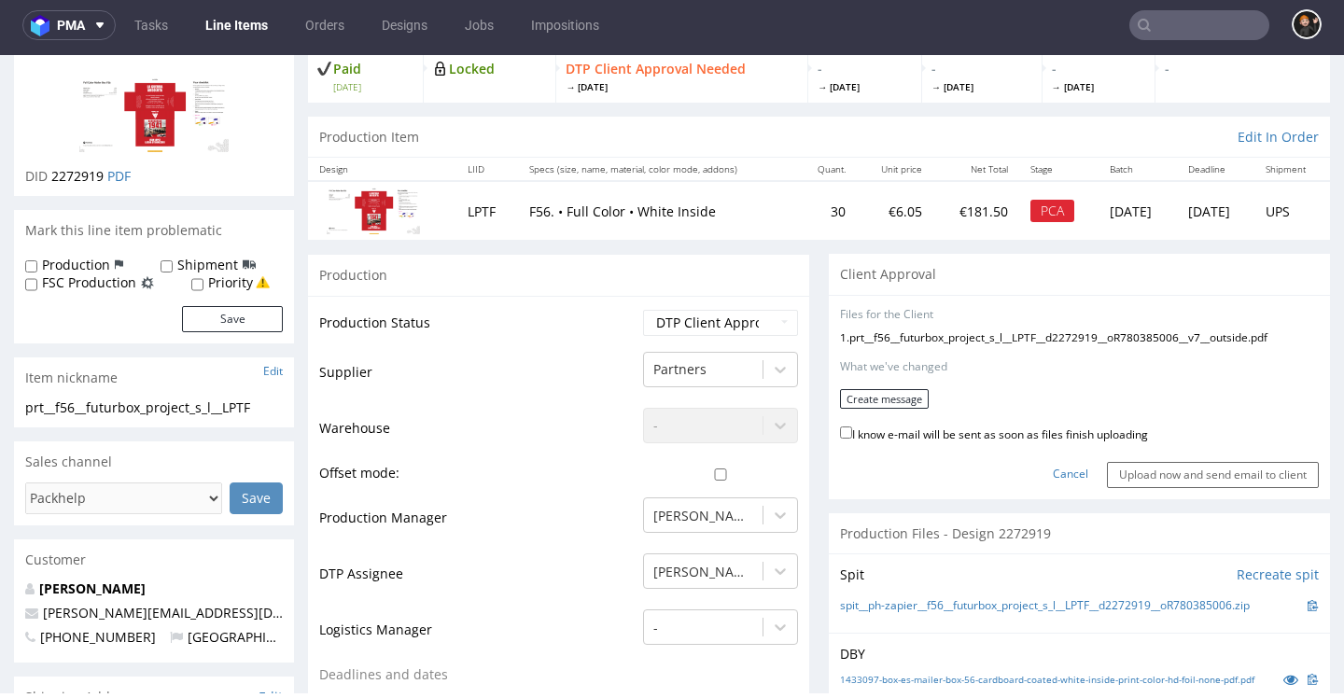
click at [930, 429] on label "I know e-mail will be sent as soon as files finish uploading" at bounding box center [994, 433] width 308 height 21
click at [852, 429] on input "I know e-mail will be sent as soon as files finish uploading" at bounding box center [846, 433] width 12 height 12
checkbox input "true"
click at [893, 400] on button "Create message" at bounding box center [884, 399] width 89 height 20
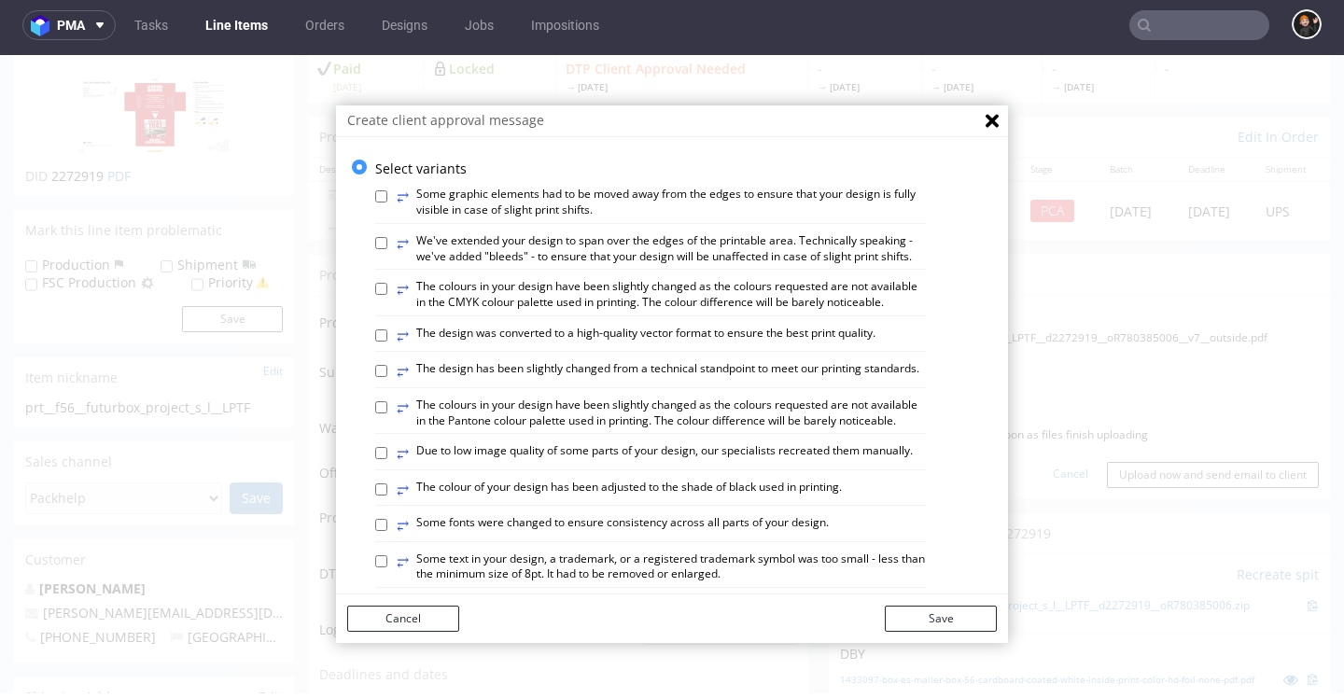
click at [531, 382] on label "⥂ The design has been slightly changed from a technical standpoint to meet our …" at bounding box center [658, 371] width 523 height 21
click at [387, 377] on input "⥂ The design has been slightly changed from a technical standpoint to meet our …" at bounding box center [381, 371] width 12 height 12
checkbox input "true"
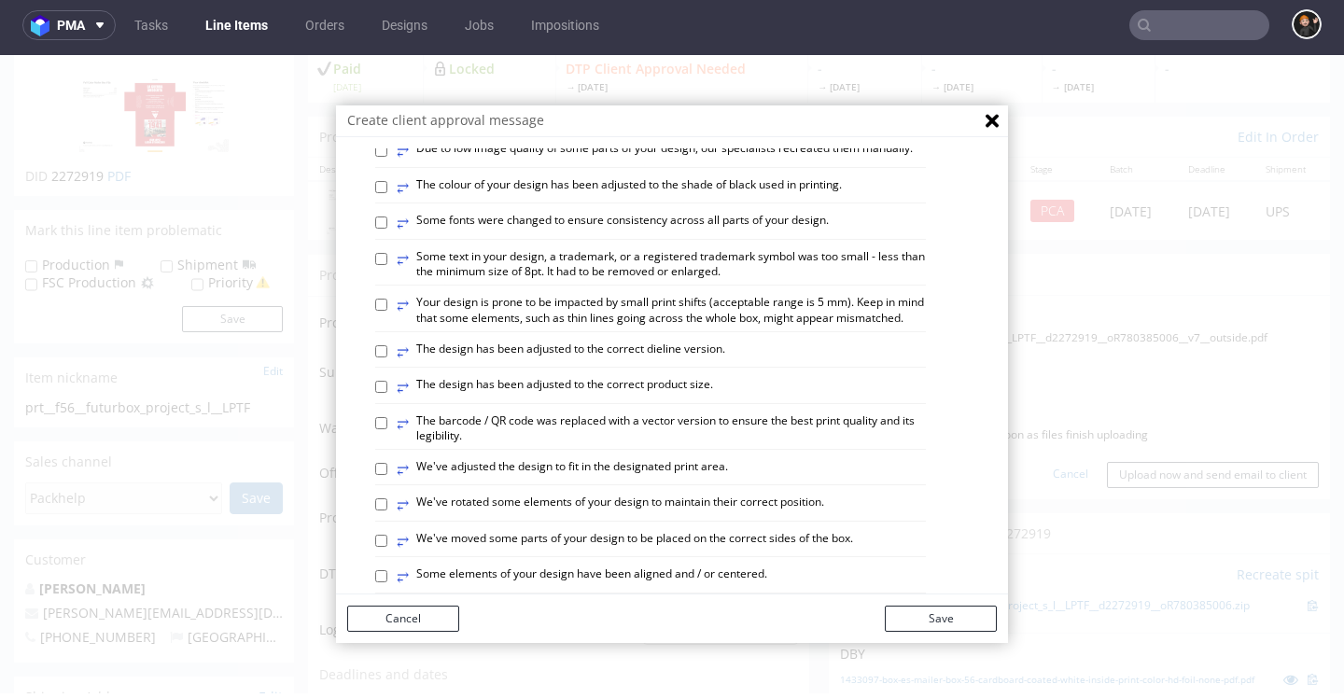
click at [683, 362] on label "⥂ The design has been adjusted to the correct dieline version." at bounding box center [561, 352] width 329 height 21
click at [387, 358] on input "⥂ The design has been adjusted to the correct dieline version." at bounding box center [381, 351] width 12 height 12
checkbox input "true"
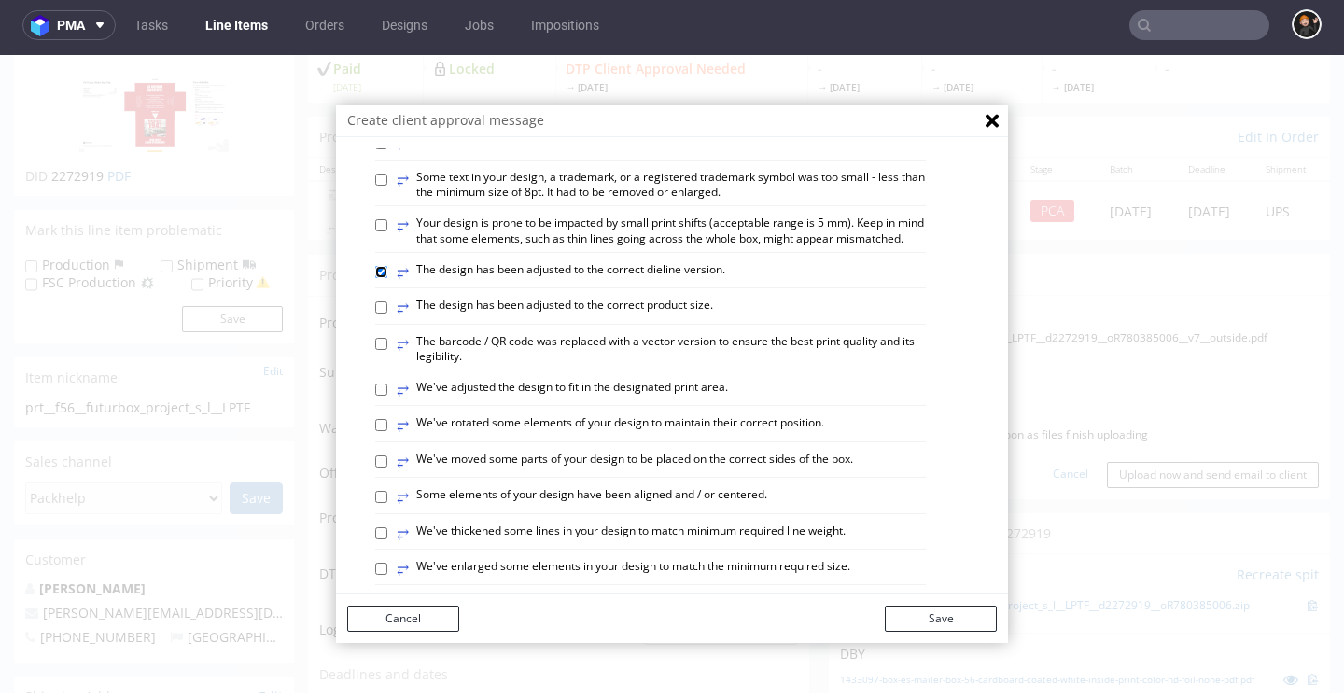
scroll to position [447, 0]
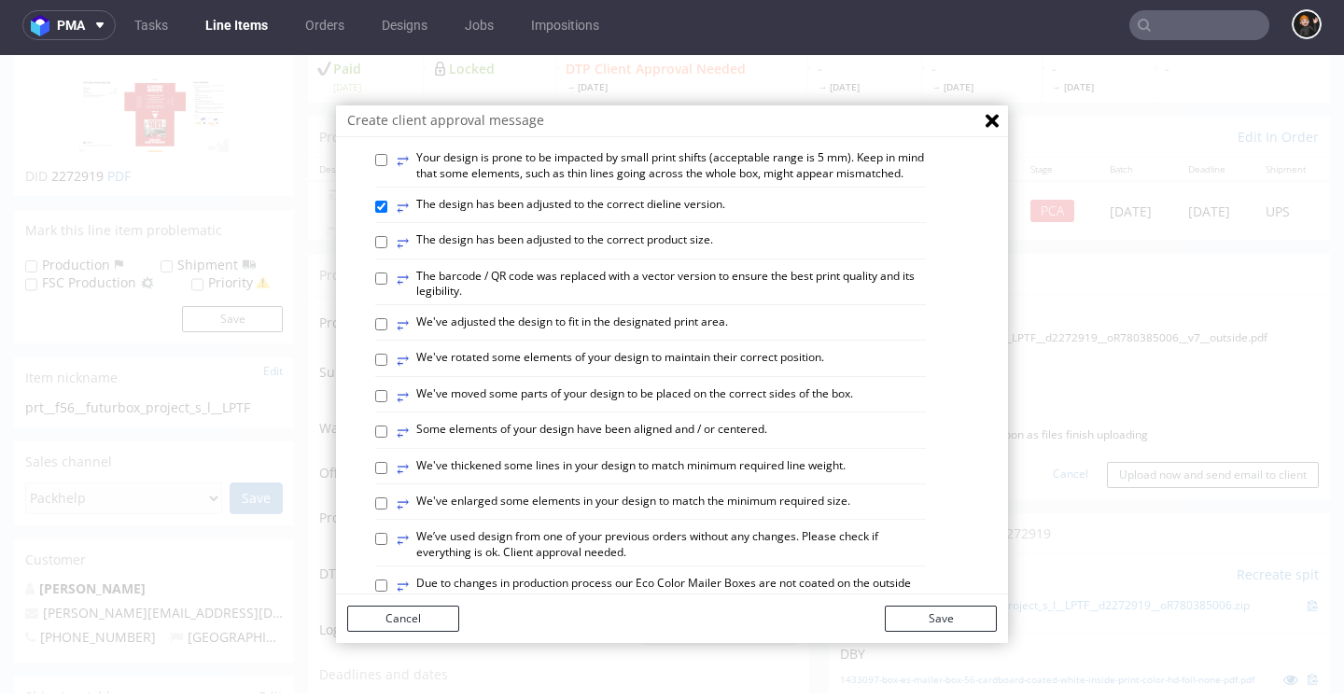
click at [659, 335] on label "⥂ We've adjusted the design to fit in the designated print area." at bounding box center [562, 325] width 331 height 21
click at [387, 331] on input "⥂ We've adjusted the design to fit in the designated print area." at bounding box center [381, 324] width 12 height 12
checkbox input "true"
click at [701, 443] on label "⥂ Some elements of your design have been aligned and / or centered." at bounding box center [582, 432] width 371 height 21
click at [387, 438] on input "⥂ Some elements of your design have been aligned and / or centered." at bounding box center [381, 432] width 12 height 12
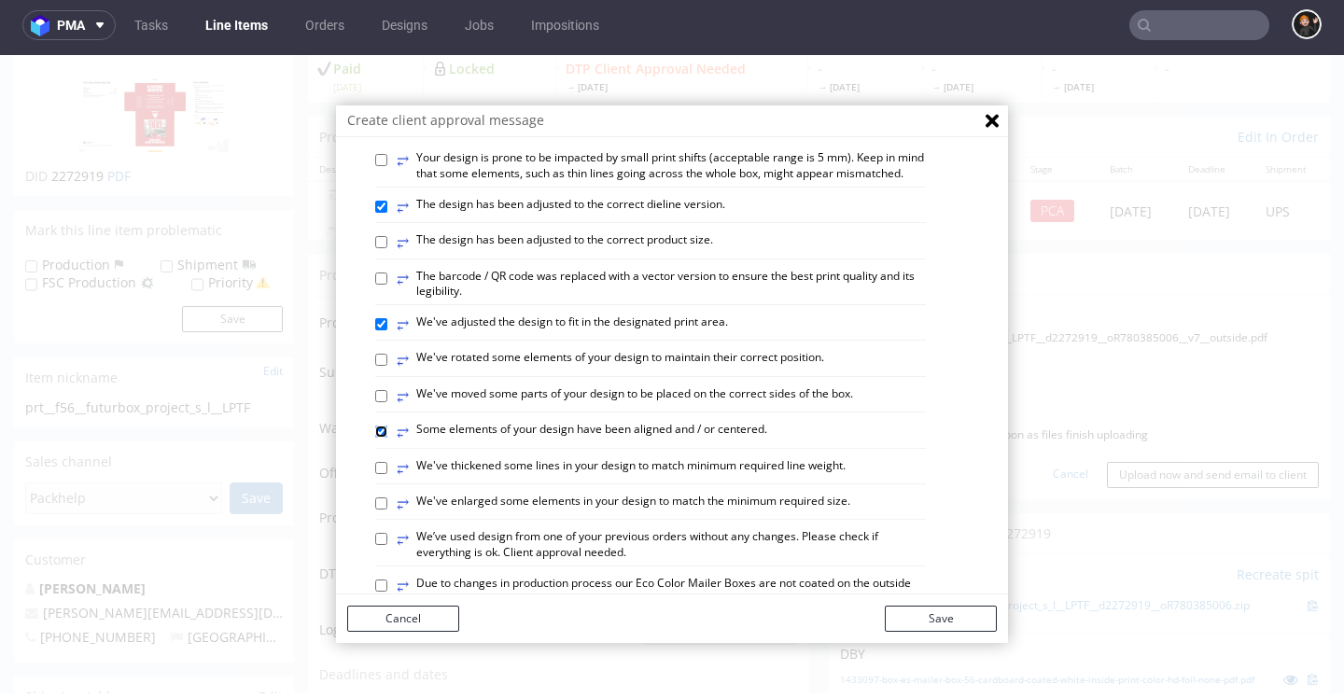
checkbox input "true"
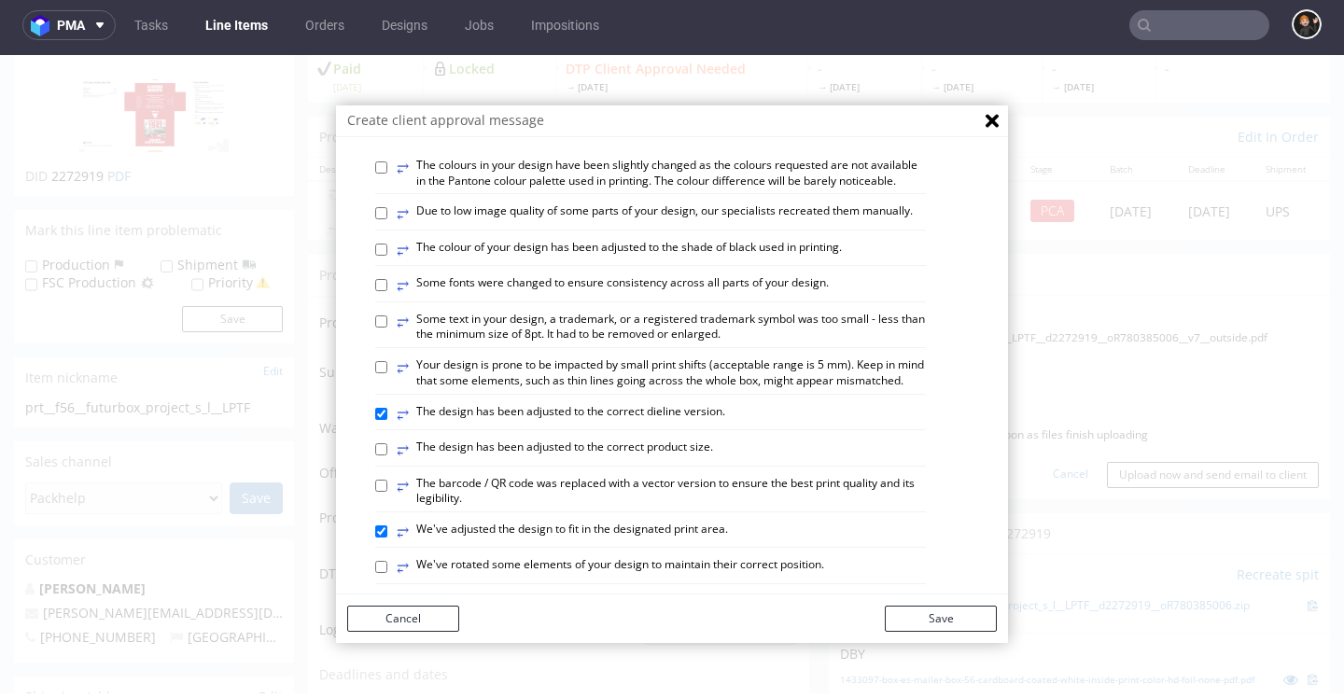
scroll to position [0, 0]
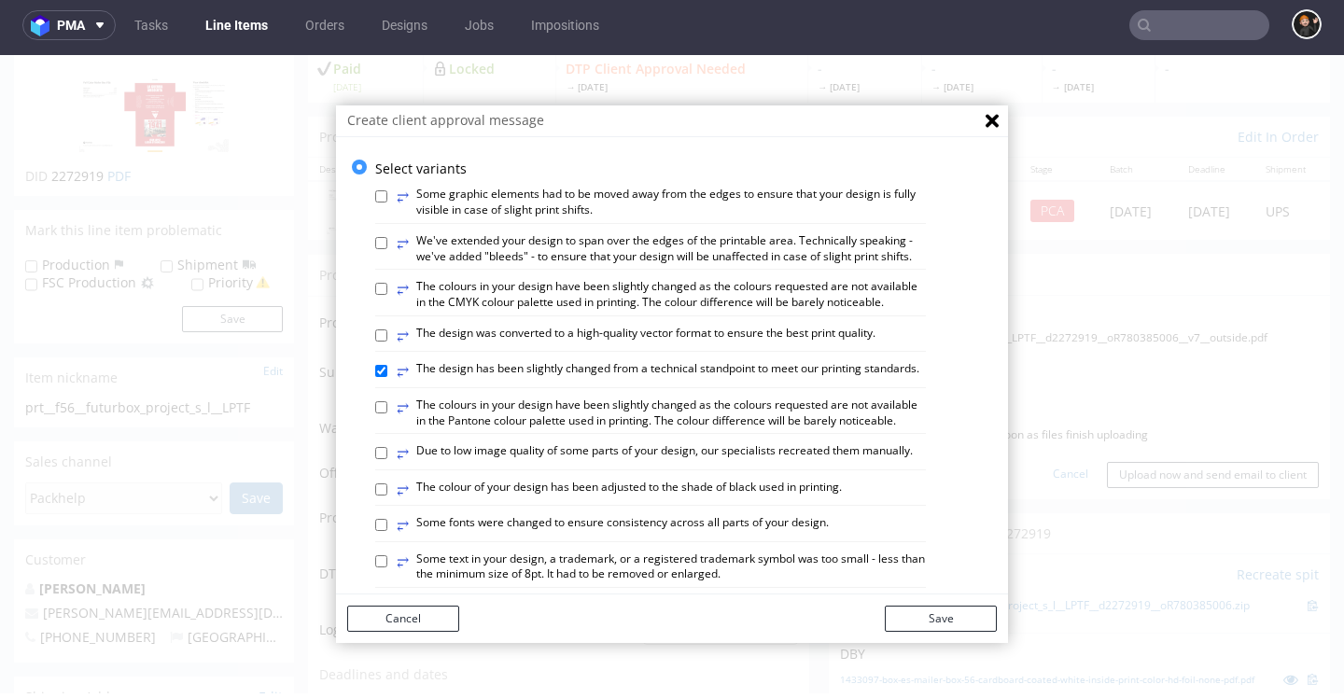
click at [512, 240] on label "⥂ We've extended your design to span over the edges of the printable area. Tech…" at bounding box center [661, 249] width 529 height 32
click at [387, 240] on input "⥂ We've extended your design to span over the edges of the printable area. Tech…" at bounding box center [381, 243] width 12 height 12
checkbox input "true"
click at [950, 615] on button "Save" at bounding box center [941, 619] width 112 height 26
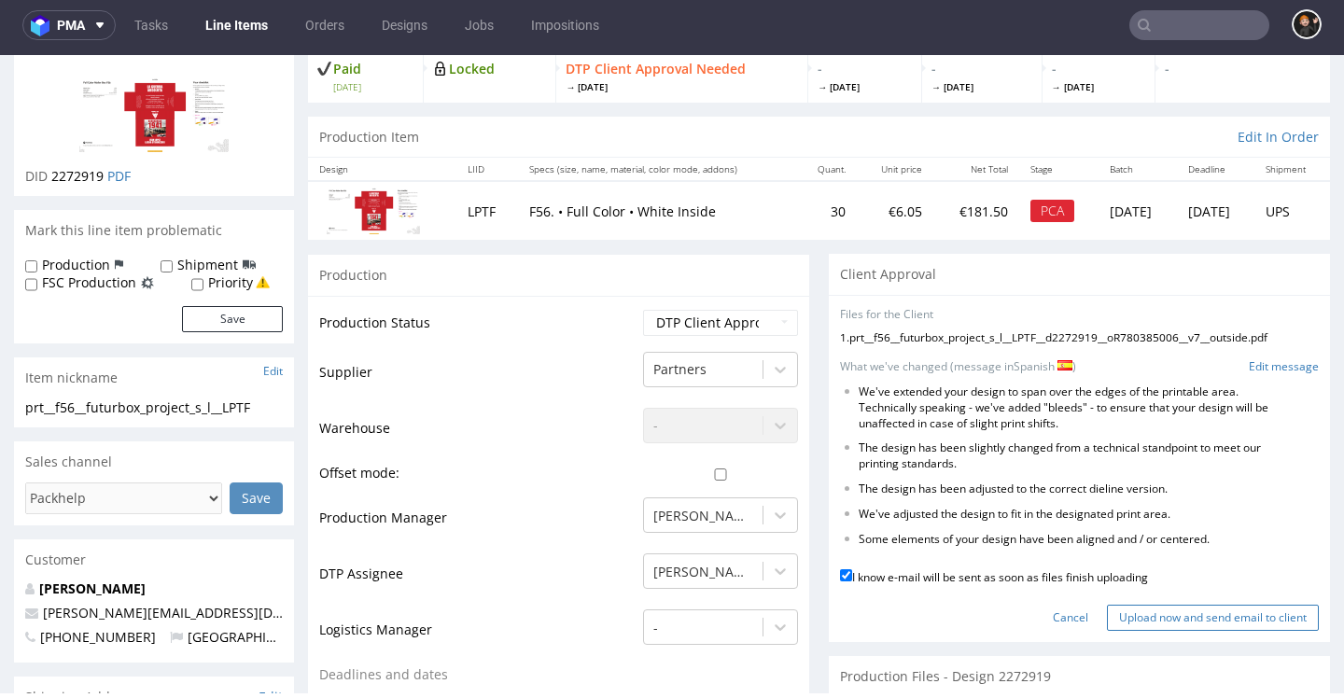
click at [1123, 621] on input "Upload now and send email to client" at bounding box center [1213, 618] width 212 height 26
